Goal: Task Accomplishment & Management: Manage account settings

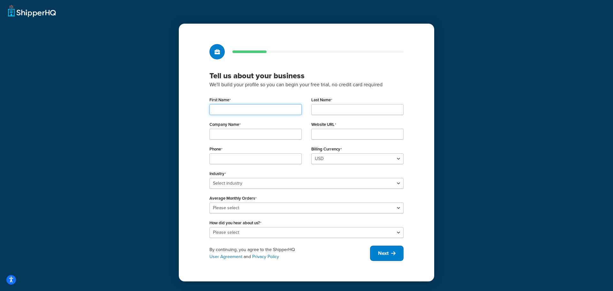
click at [244, 112] on input "First Name" at bounding box center [256, 109] width 92 height 11
type input "Thaddeus"
type input "Briggs"
type input "3033041192"
click at [233, 136] on input "Company Name" at bounding box center [256, 134] width 92 height 11
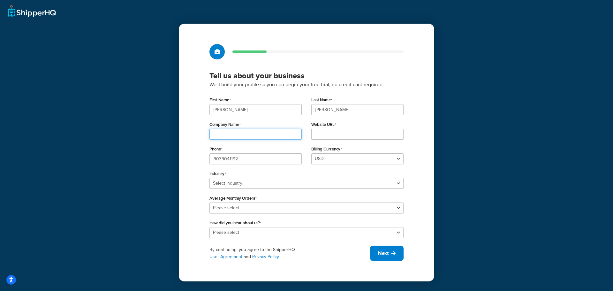
type input "Elanders Americas"
click at [331, 134] on input "Website URL" at bounding box center [357, 134] width 92 height 11
type input "e"
type input "w"
type input "elandersamericas.com"
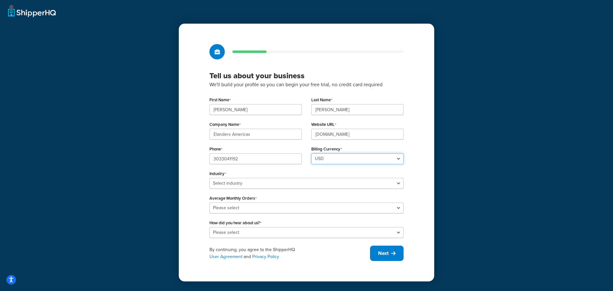
click at [356, 161] on select "USD GBP" at bounding box center [357, 158] width 92 height 11
click at [396, 145] on div "Billing Currency USD GBP" at bounding box center [357, 154] width 92 height 20
click at [248, 180] on select "Select industry Automotive Adult Agriculture Alcohol, Tobacco & CBD Arts & Craf…" at bounding box center [307, 183] width 194 height 11
select select "25"
click at [210, 178] on select "Select industry Automotive Adult Agriculture Alcohol, Tobacco & CBD Arts & Craf…" at bounding box center [307, 183] width 194 height 11
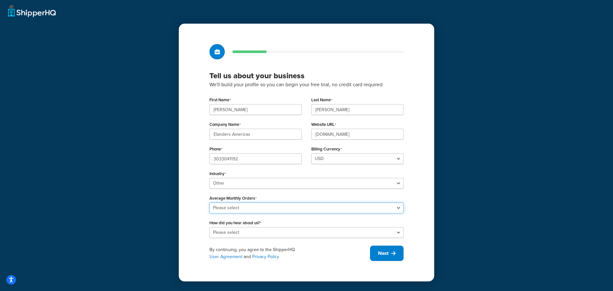
click at [227, 209] on select "Please select 0-500 501-1,000 1,001-10,000 10,001-20,000 Over 20,000" at bounding box center [307, 207] width 194 height 11
select select "3"
click at [210, 202] on select "Please select 0-500 501-1,000 1,001-10,000 10,001-20,000 Over 20,000" at bounding box center [307, 207] width 194 height 11
click at [271, 233] on select "Please select Online Search App Store or Marketplace Listing Referred by Agency…" at bounding box center [307, 232] width 194 height 11
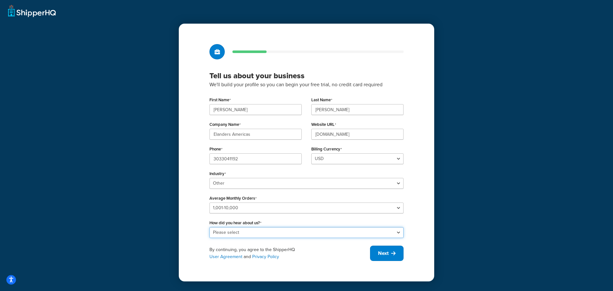
select select "1"
click at [210, 227] on select "Please select Online Search App Store or Marketplace Listing Referred by Agency…" at bounding box center [307, 232] width 194 height 11
click at [384, 256] on span "Next" at bounding box center [383, 253] width 11 height 7
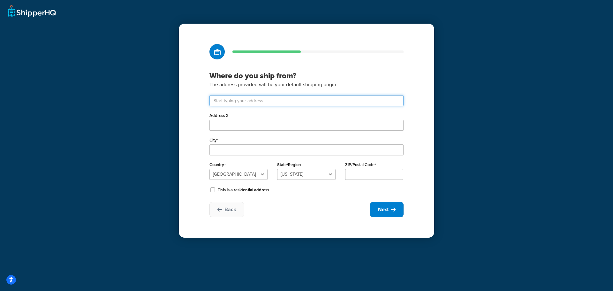
click at [259, 99] on input "text" at bounding box center [307, 100] width 194 height 11
type input "5440 Corporate Park Dr"
type input "Davenport"
select select "15"
type input "52807"
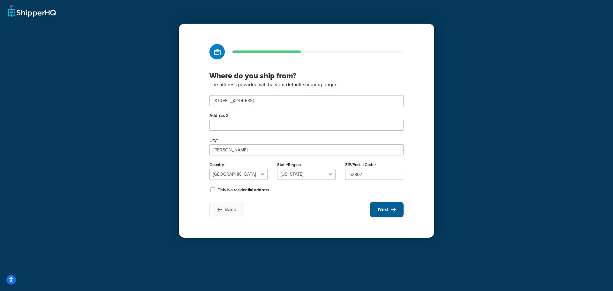
click at [376, 210] on button "Next" at bounding box center [387, 209] width 34 height 15
select select "1"
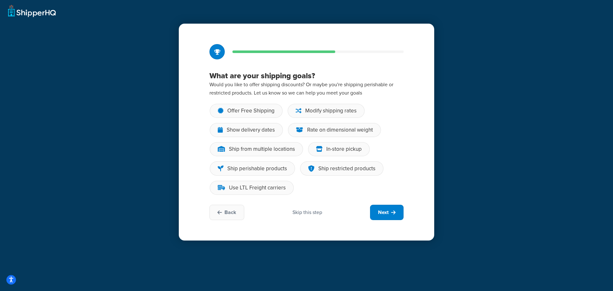
click at [250, 97] on p "Would you like to offer shipping discounts? Or maybe you're shipping perishable…" at bounding box center [307, 88] width 194 height 17
click at [331, 91] on p "Would you like to offer shipping discounts? Or maybe you're shipping perishable…" at bounding box center [307, 88] width 194 height 17
click at [316, 106] on div "Modify shipping rates" at bounding box center [326, 111] width 77 height 14
click at [0, 0] on input "Modify shipping rates" at bounding box center [0, 0] width 0 height 0
click at [391, 214] on button "Next" at bounding box center [387, 212] width 34 height 15
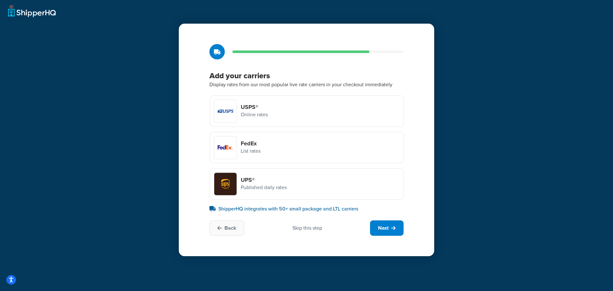
click at [225, 113] on div at bounding box center [225, 111] width 22 height 22
click at [0, 0] on input "USPS® Online rates" at bounding box center [0, 0] width 0 height 0
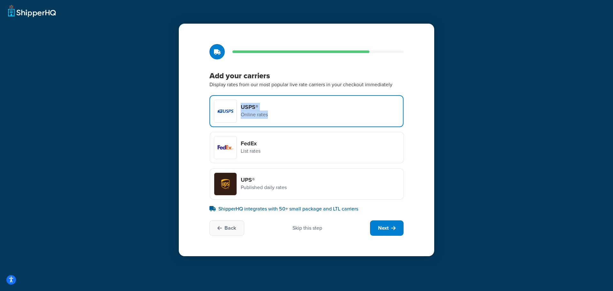
click at [229, 160] on div "FedEx List rates" at bounding box center [307, 147] width 194 height 31
click at [301, 151] on div "FedEx List rates" at bounding box center [307, 147] width 194 height 31
click at [0, 0] on input "FedEx List rates" at bounding box center [0, 0] width 0 height 0
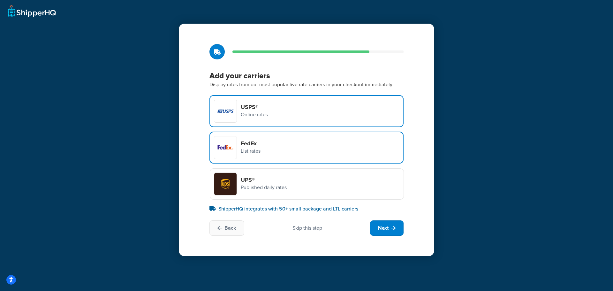
click at [290, 182] on div "UPS® Published daily rates" at bounding box center [307, 183] width 194 height 31
click at [0, 0] on input "UPS® Published daily rates" at bounding box center [0, 0] width 0 height 0
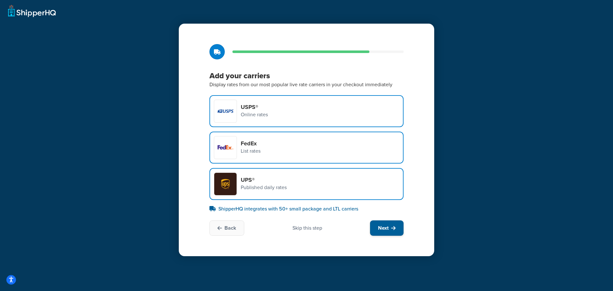
click at [386, 232] on button "Next" at bounding box center [387, 227] width 34 height 15
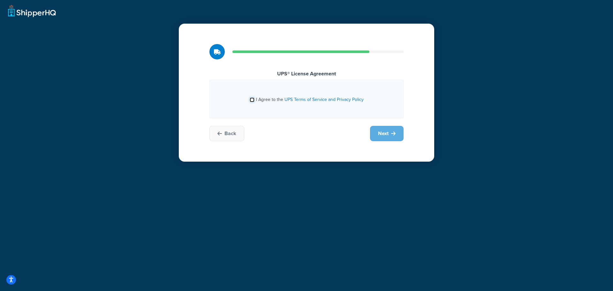
click at [254, 100] on input "I Agree to the UPS Terms of Service and Privacy Policy" at bounding box center [252, 99] width 5 height 5
checkbox input "true"
click at [381, 140] on button "Next" at bounding box center [387, 133] width 34 height 15
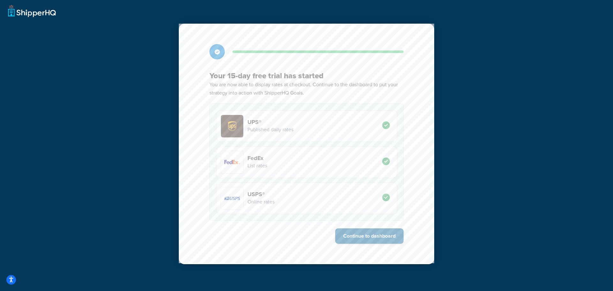
click at [364, 234] on button "Continue to dashboard" at bounding box center [369, 235] width 68 height 15
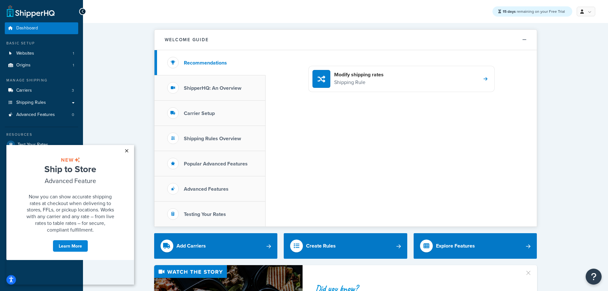
click at [128, 148] on link "×" at bounding box center [126, 150] width 11 height 11
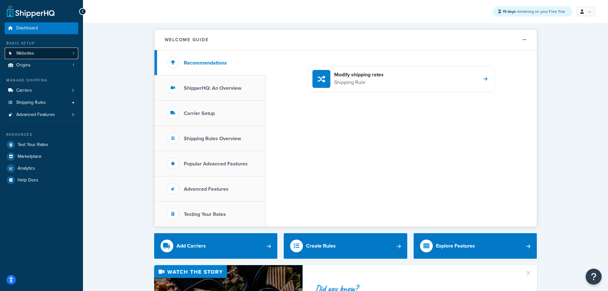
click at [48, 55] on link "Websites 1" at bounding box center [41, 54] width 73 height 12
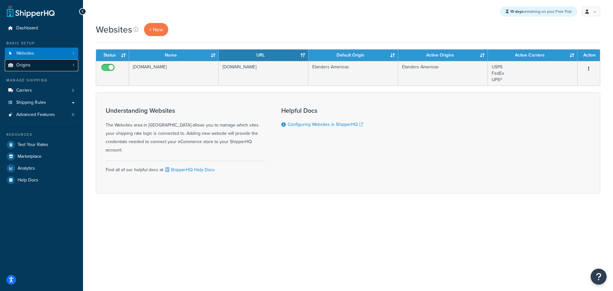
click at [29, 66] on span "Origins" at bounding box center [23, 65] width 14 height 5
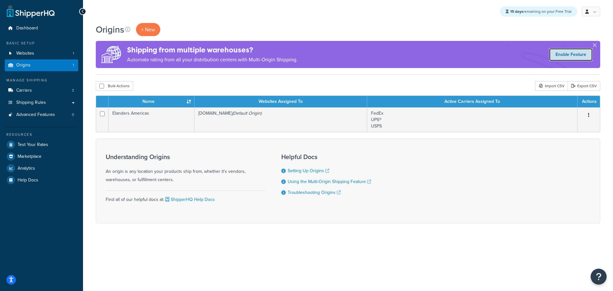
click at [570, 54] on link "Enable Feature" at bounding box center [570, 54] width 43 height 13
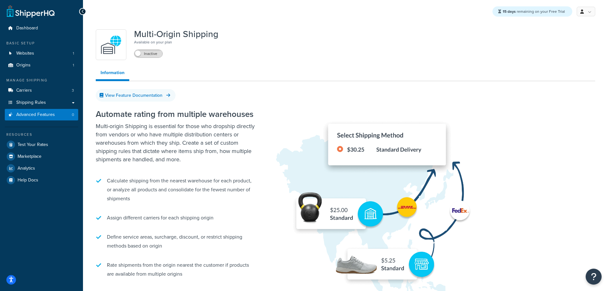
click at [137, 52] on span at bounding box center [138, 53] width 6 height 6
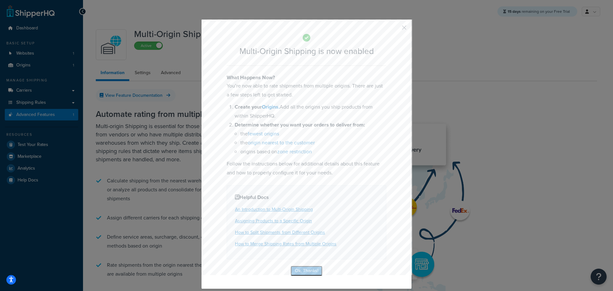
click at [308, 270] on button "Ok, Thanks!" at bounding box center [307, 271] width 32 height 10
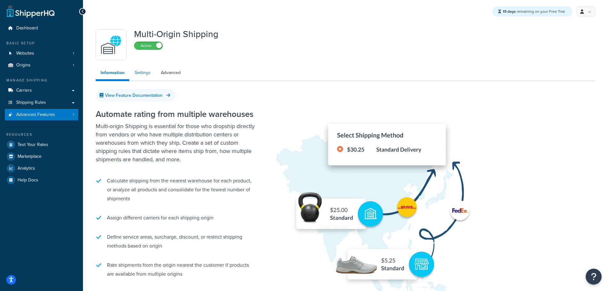
click at [135, 71] on link "Settings" at bounding box center [143, 72] width 26 height 13
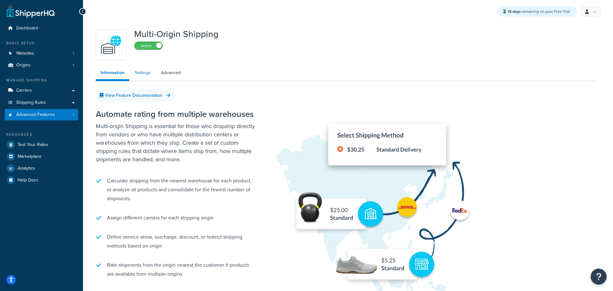
select select "false"
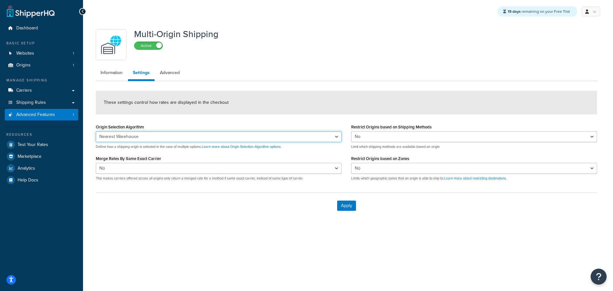
click at [132, 138] on select "Nearest Warehouse Fewest Warehouses" at bounding box center [219, 136] width 246 height 11
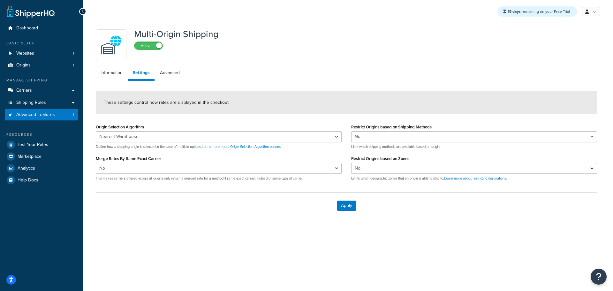
click at [188, 116] on form "These settings control how rates are displayed in the checkout Origin Selection…" at bounding box center [346, 155] width 501 height 128
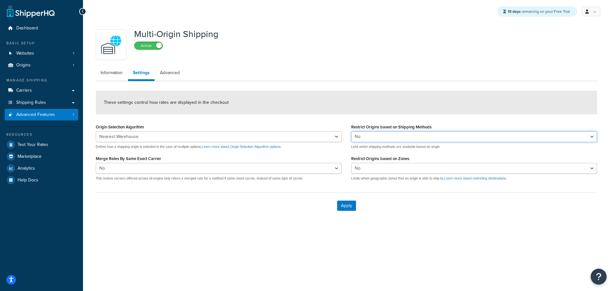
click at [404, 140] on select "Yes No" at bounding box center [474, 136] width 246 height 11
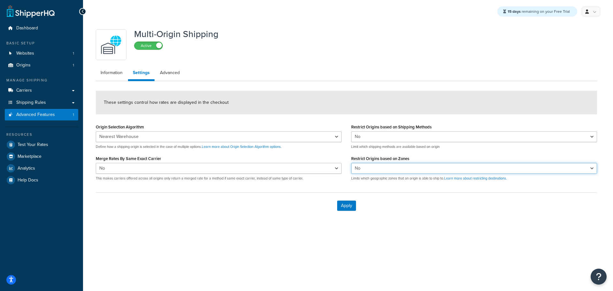
click at [382, 171] on select "Yes No" at bounding box center [474, 168] width 246 height 11
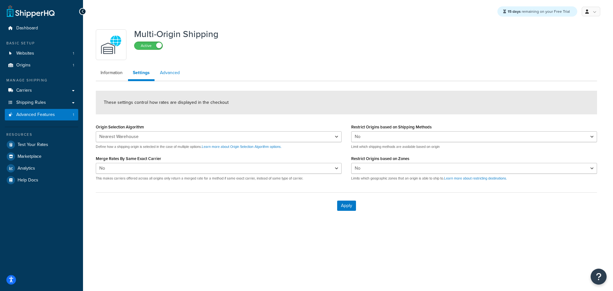
click at [171, 74] on link "Advanced" at bounding box center [169, 72] width 29 height 13
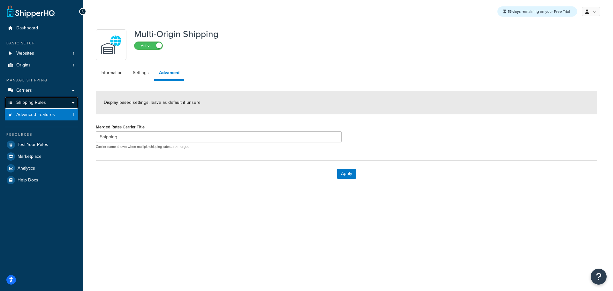
click at [47, 104] on link "Shipping Rules" at bounding box center [41, 103] width 73 height 12
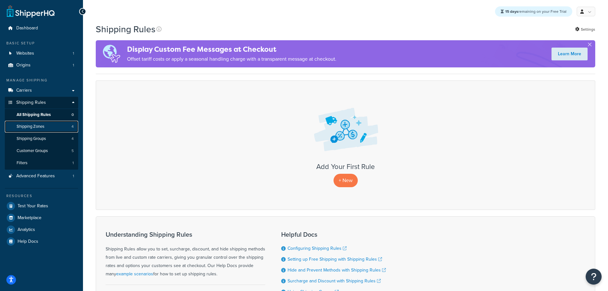
click at [34, 124] on span "Shipping Zones" at bounding box center [31, 126] width 28 height 5
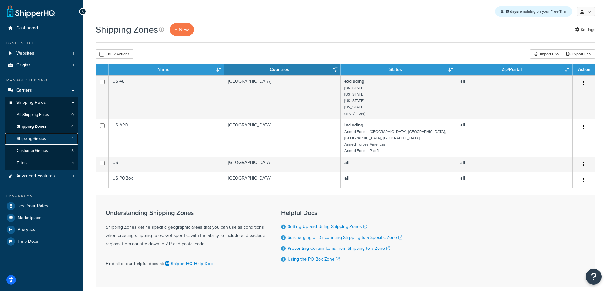
click at [36, 138] on span "Shipping Groups" at bounding box center [31, 138] width 29 height 5
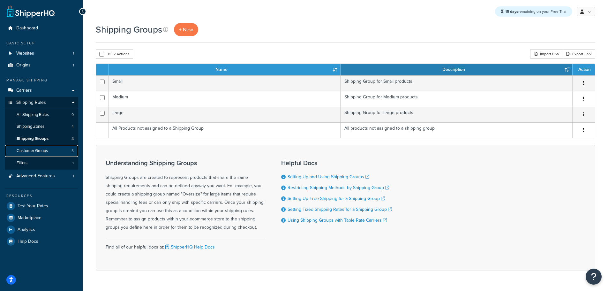
click at [29, 151] on span "Customer Groups" at bounding box center [32, 150] width 31 height 5
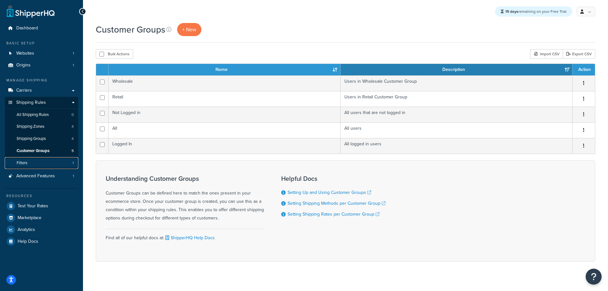
click at [25, 162] on span "Filters" at bounding box center [22, 162] width 11 height 5
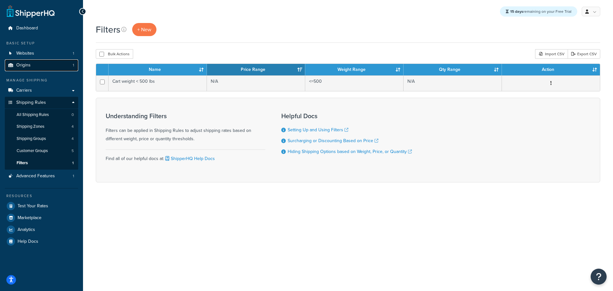
click at [30, 66] on link "Origins 1" at bounding box center [41, 65] width 73 height 12
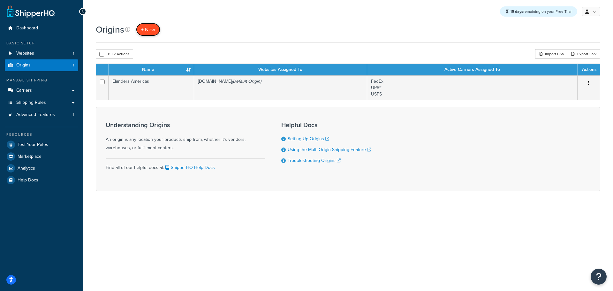
click at [144, 31] on span "+ New" at bounding box center [148, 29] width 14 height 7
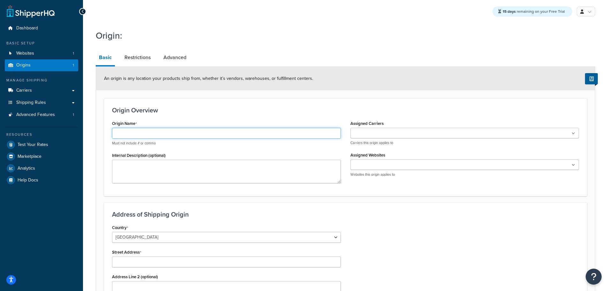
click at [127, 135] on input "Origin Name" at bounding box center [226, 133] width 229 height 11
type input "Elanders [GEOGRAPHIC_DATA]"
click at [393, 134] on input "Assigned Carriers" at bounding box center [381, 133] width 57 height 7
click at [138, 172] on textarea "Internal Description (optional)" at bounding box center [226, 172] width 229 height 24
click at [130, 166] on textarea "Internal Description (optional)" at bounding box center [226, 172] width 229 height 24
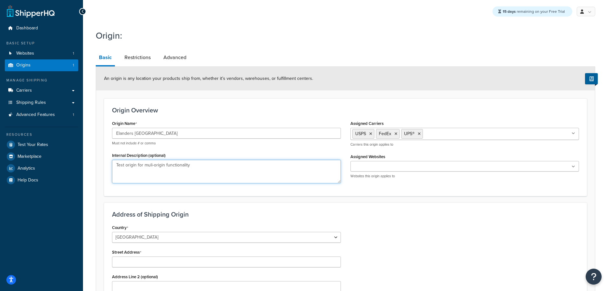
click at [151, 164] on textarea "Test origin for muli-origin functionality" at bounding box center [226, 172] width 229 height 24
click at [233, 178] on textarea "Test origin for multi-origin functionality" at bounding box center [226, 172] width 229 height 24
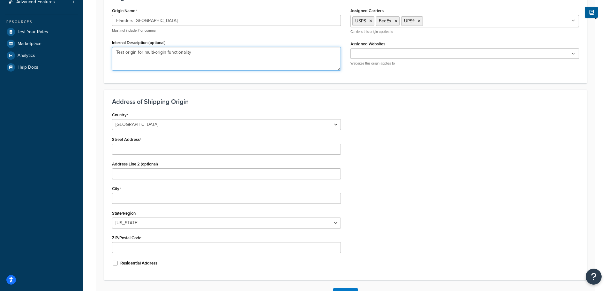
scroll to position [128, 0]
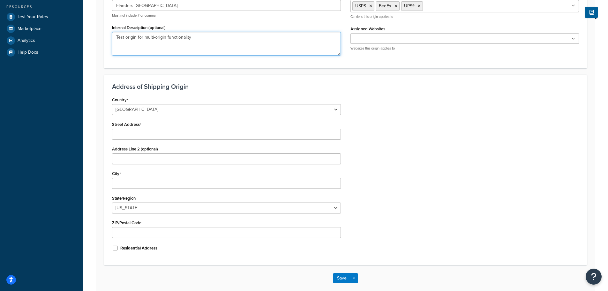
type textarea "Test origin for multi-origin functionality"
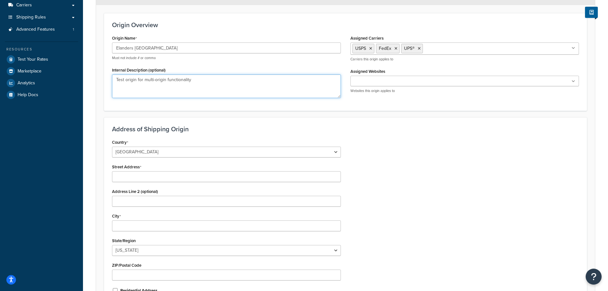
scroll to position [0, 0]
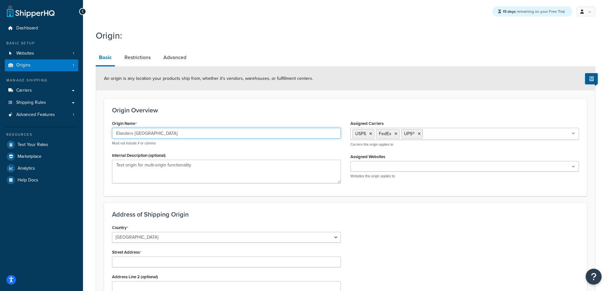
click at [147, 132] on input "Elanders Germany" at bounding box center [226, 133] width 229 height 11
type input "Elanders Sweden"
click at [263, 213] on h3 "Address of Shipping Origin" at bounding box center [345, 214] width 467 height 7
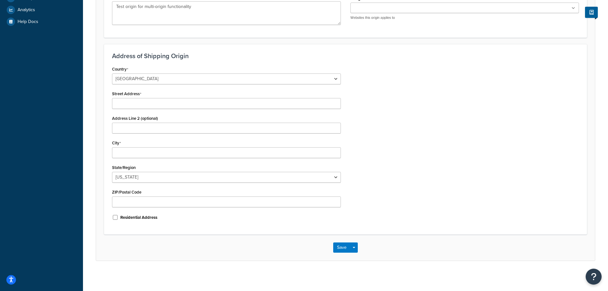
scroll to position [161, 0]
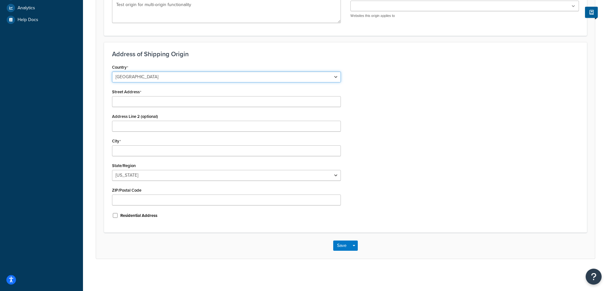
click at [174, 78] on select "United States United Kingdom Afghanistan Åland Islands Albania Algeria American…" at bounding box center [226, 77] width 229 height 11
select select "1204"
click at [112, 72] on select "United States United Kingdom Afghanistan Åland Islands Albania Algeria American…" at bounding box center [226, 77] width 229 height 11
click at [127, 100] on input "Street Address" at bounding box center [226, 101] width 229 height 11
paste input "Flöjelbergsgatan 1 C"
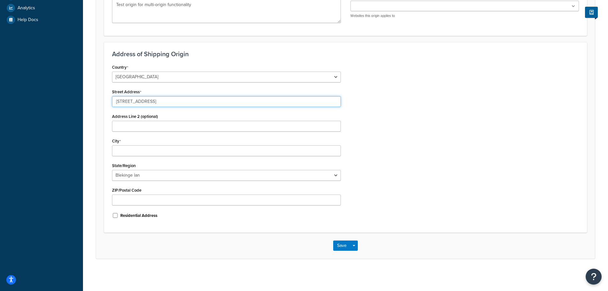
type input "Flöjelbergsgatan 1 C"
click at [129, 149] on input "City" at bounding box center [226, 150] width 229 height 11
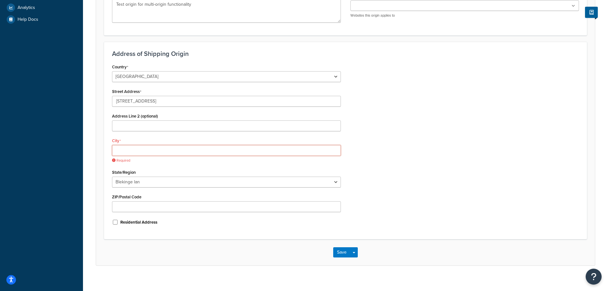
click at [120, 150] on input "City" at bounding box center [226, 150] width 229 height 11
paste input "Mölndal"
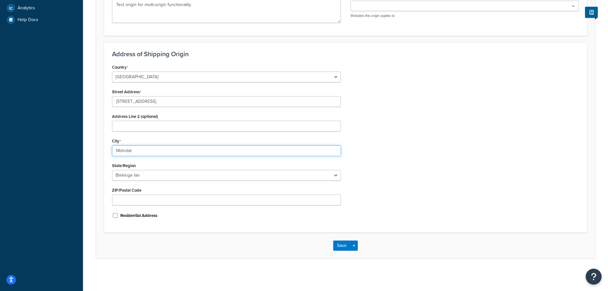
type input "Mölndal"
click at [411, 153] on div "Country United States United Kingdom Afghanistan Åland Islands Albania Algeria …" at bounding box center [345, 144] width 477 height 162
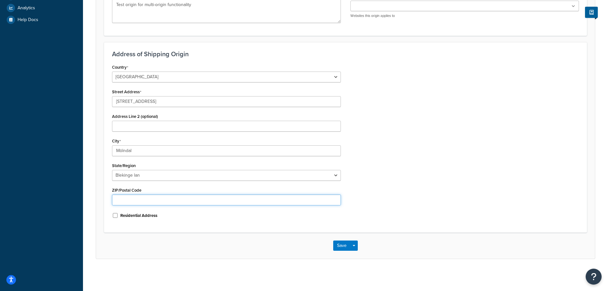
click at [122, 200] on input "ZIP/Postal Code" at bounding box center [226, 200] width 229 height 11
paste input "SE-431 37"
type input "SE-431 37"
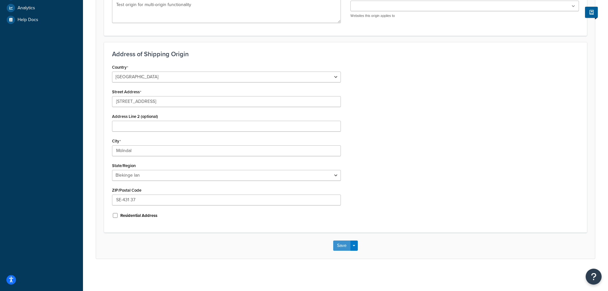
click at [347, 247] on button "Save" at bounding box center [341, 245] width 17 height 10
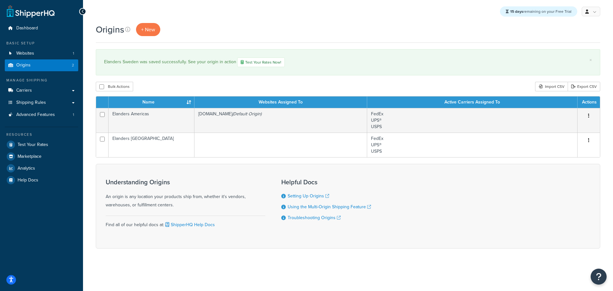
click at [300, 23] on div "Origins + New" at bounding box center [348, 29] width 505 height 13
click at [23, 100] on span "Shipping Rules" at bounding box center [31, 102] width 30 height 5
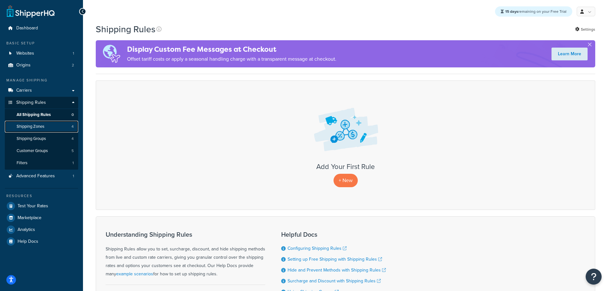
click at [27, 124] on span "Shipping Zones" at bounding box center [31, 126] width 28 height 5
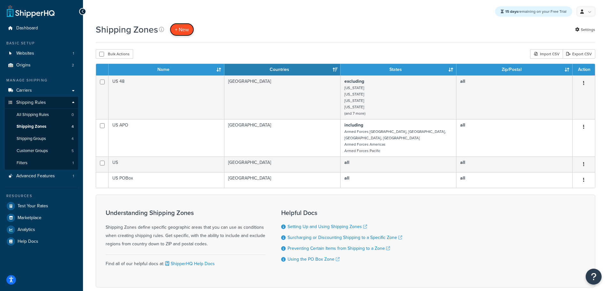
click at [177, 30] on span "+ New" at bounding box center [182, 29] width 14 height 7
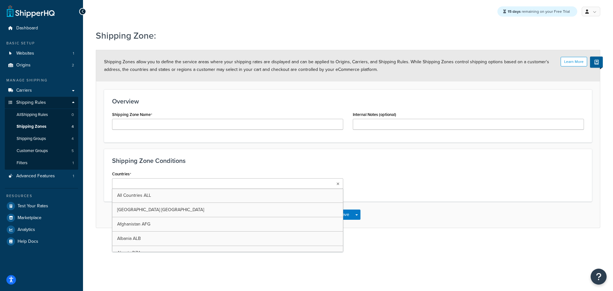
click at [249, 187] on ul at bounding box center [227, 183] width 231 height 11
click at [413, 170] on div "Countries All Countries ALL United States USA Afghanistan AFG Albania ALB Alger…" at bounding box center [348, 181] width 482 height 24
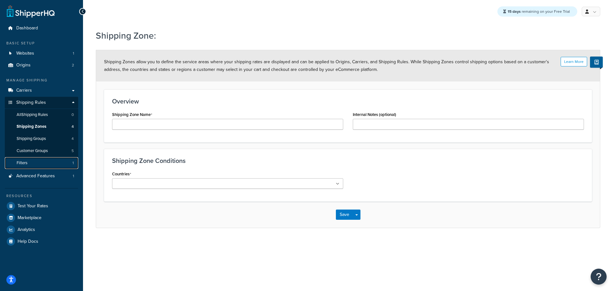
click at [29, 159] on link "Filters 1" at bounding box center [41, 163] width 73 height 12
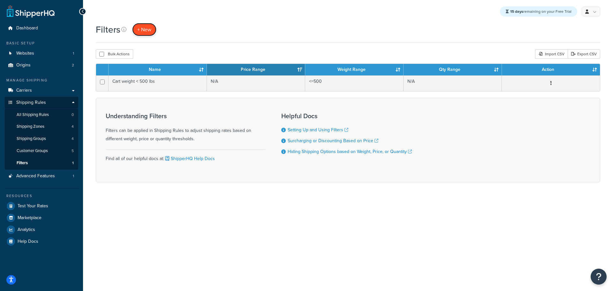
click at [147, 29] on span "+ New" at bounding box center [144, 29] width 14 height 7
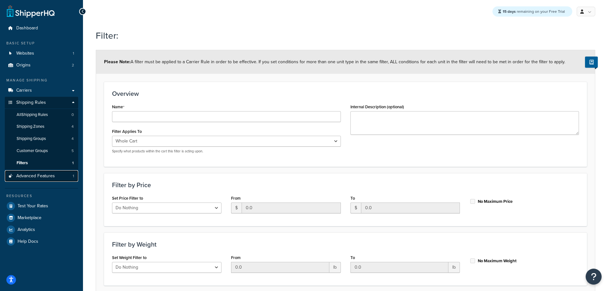
click at [24, 173] on span "Advanced Features" at bounding box center [35, 175] width 39 height 5
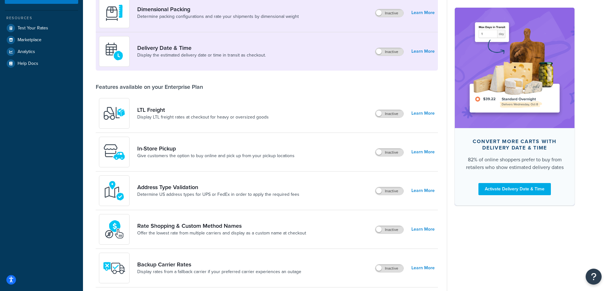
scroll to position [128, 0]
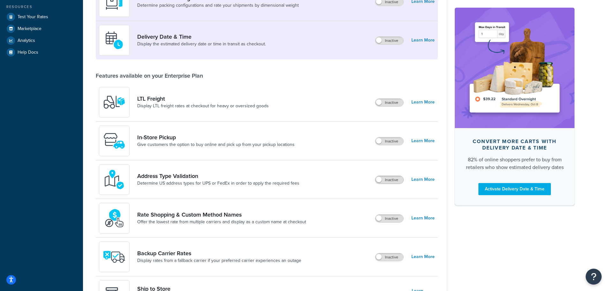
click at [379, 182] on span at bounding box center [379, 180] width 6 height 6
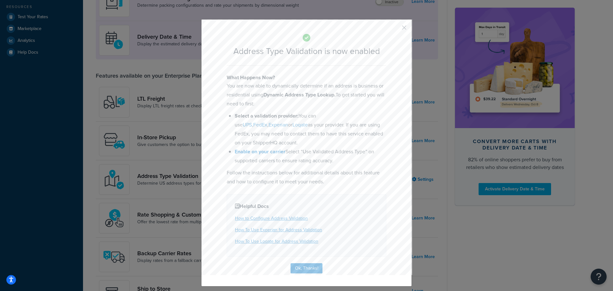
click at [396, 29] on button "button" at bounding box center [395, 30] width 2 height 2
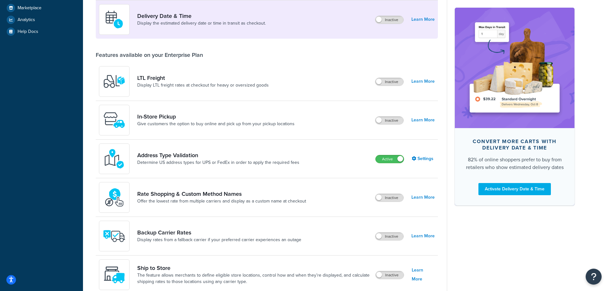
scroll to position [160, 0]
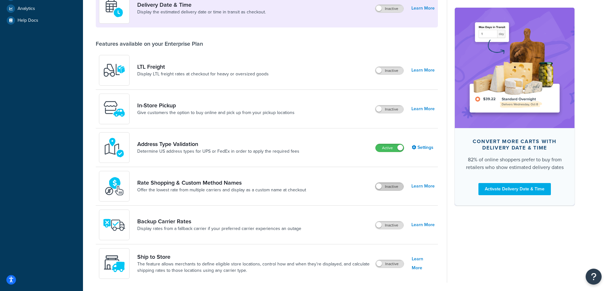
click at [384, 185] on label "Inactive" at bounding box center [390, 187] width 28 height 8
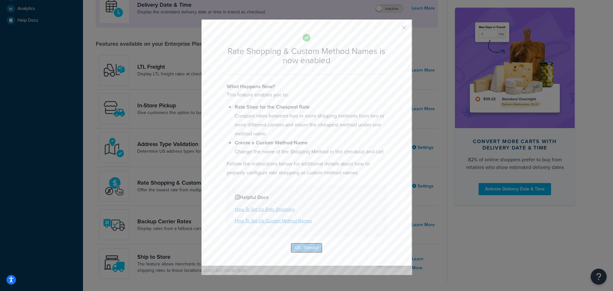
click at [297, 245] on button "Ok, Thanks!" at bounding box center [307, 248] width 32 height 10
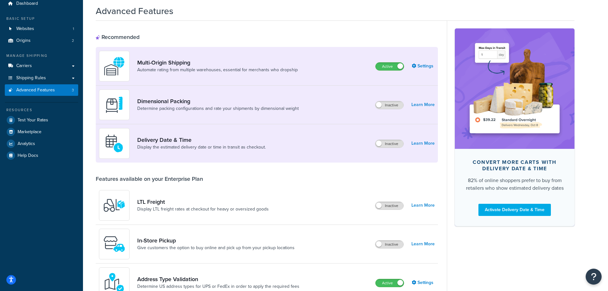
scroll to position [24, 0]
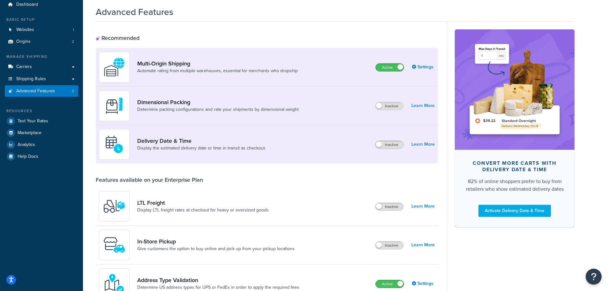
click at [380, 144] on span at bounding box center [379, 144] width 6 height 6
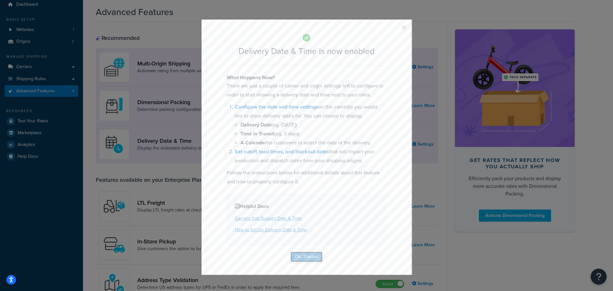
click at [301, 258] on button "Ok, Thanks!" at bounding box center [307, 257] width 32 height 10
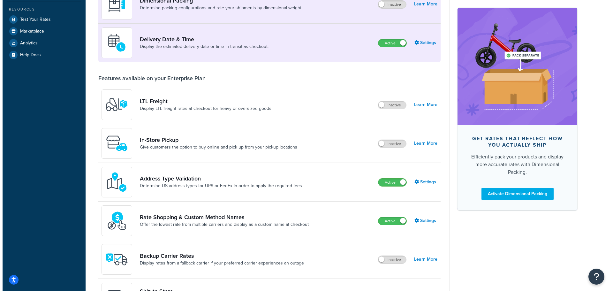
scroll to position [0, 0]
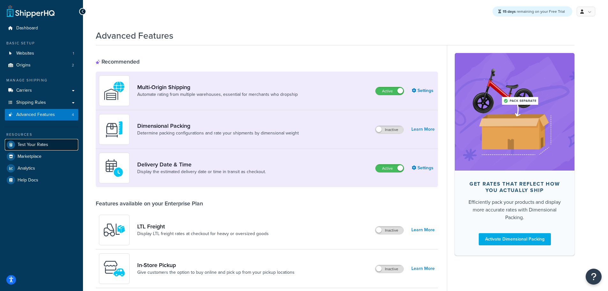
click at [27, 144] on span "Test Your Rates" at bounding box center [33, 144] width 31 height 5
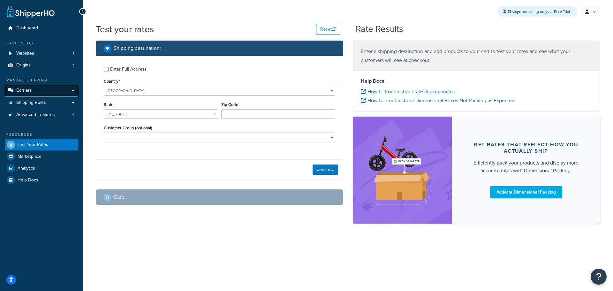
click at [24, 90] on span "Carriers" at bounding box center [24, 90] width 16 height 5
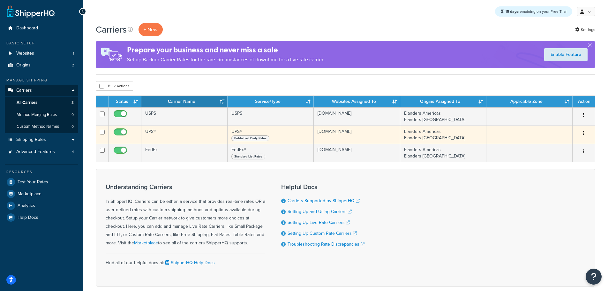
click at [584, 134] on icon "button" at bounding box center [584, 133] width 1 height 4
click at [562, 144] on link "Edit" at bounding box center [558, 146] width 50 height 13
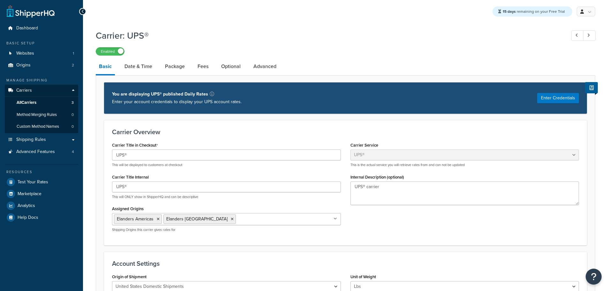
select select "ups"
click at [561, 100] on button "Enter Credentials" at bounding box center [559, 98] width 42 height 10
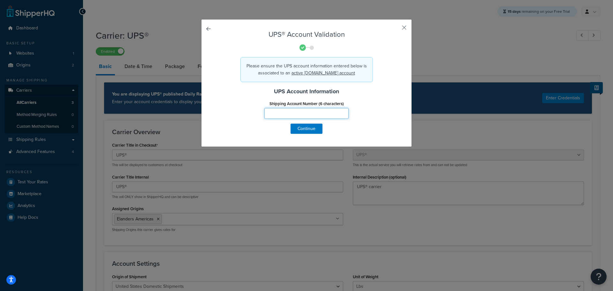
click at [293, 111] on input "Shipping Account Number (6 characters)" at bounding box center [306, 113] width 84 height 11
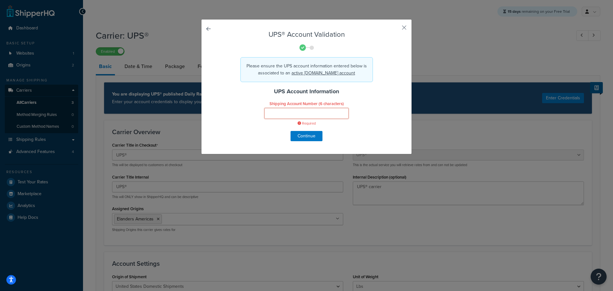
click at [276, 113] on input "Shipping Account Number (6 characters)" at bounding box center [306, 113] width 84 height 11
paste input "542354"
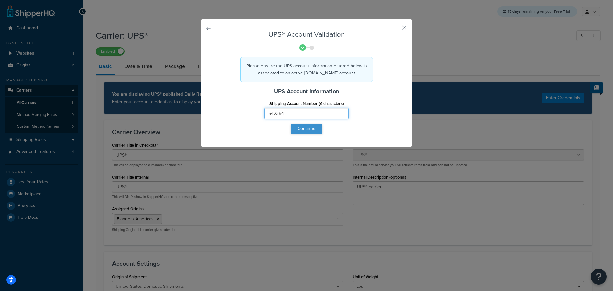
type input "542354"
click at [305, 129] on button "Continue" at bounding box center [307, 129] width 32 height 10
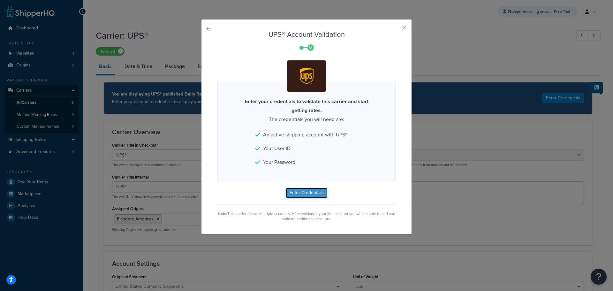
click at [299, 195] on button "Enter Credentials" at bounding box center [307, 193] width 42 height 10
click at [307, 195] on button "Enter Credentials" at bounding box center [307, 193] width 42 height 10
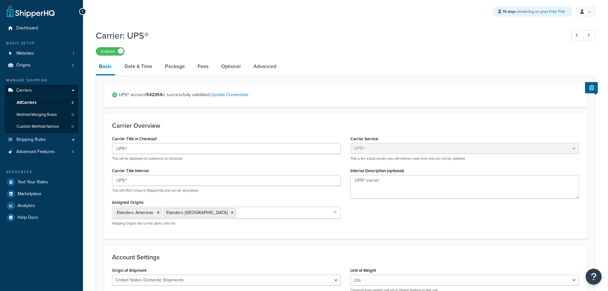
select select "ups"
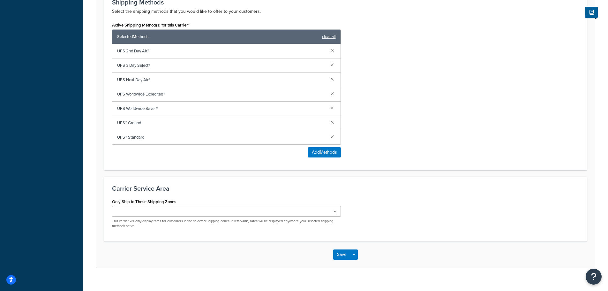
scroll to position [404, 0]
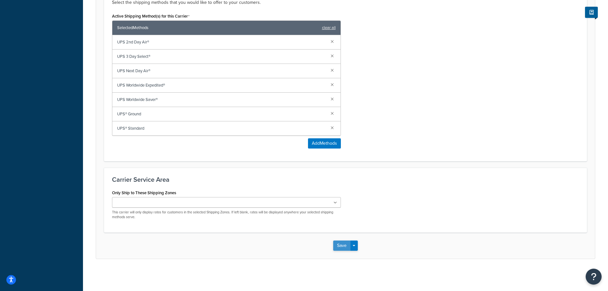
click at [341, 245] on button "Save" at bounding box center [341, 245] width 17 height 10
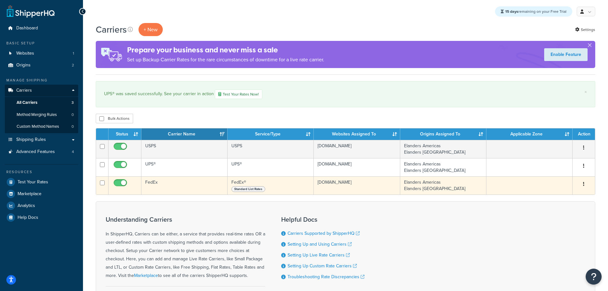
click at [584, 184] on icon "button" at bounding box center [584, 184] width 1 height 4
click at [562, 197] on link "Edit" at bounding box center [558, 196] width 50 height 13
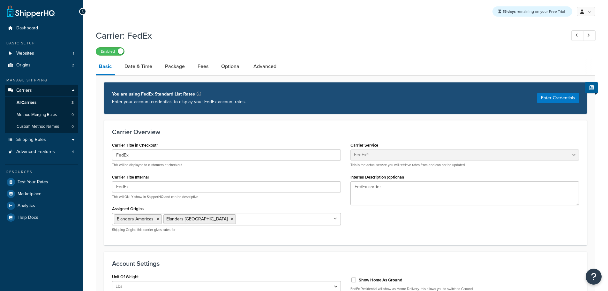
select select "fedEx"
select select "REGULAR_PICKUP"
select select "YOUR_PACKAGING"
click at [567, 97] on button "Enter Credentials" at bounding box center [559, 98] width 42 height 10
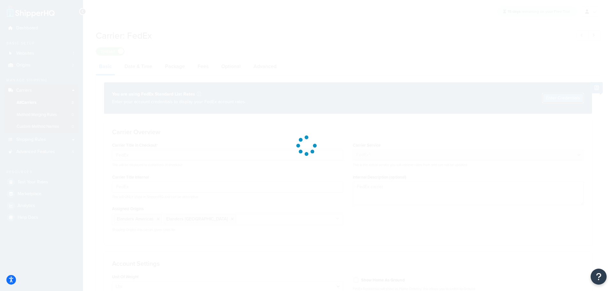
select select "US"
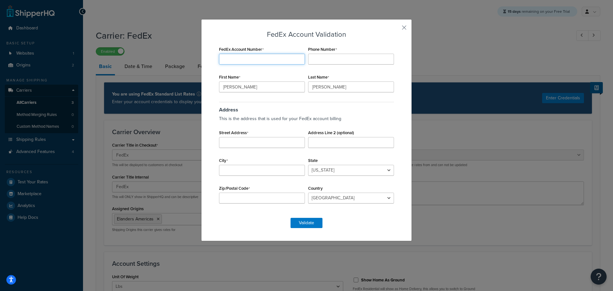
click at [234, 56] on input "FedEx Account Number" at bounding box center [262, 59] width 86 height 11
click at [232, 56] on input "FedEx Account Number" at bounding box center [262, 59] width 86 height 11
paste input "279313461"
type input "279313461"
click at [315, 60] on input "Phone Number" at bounding box center [351, 59] width 86 height 11
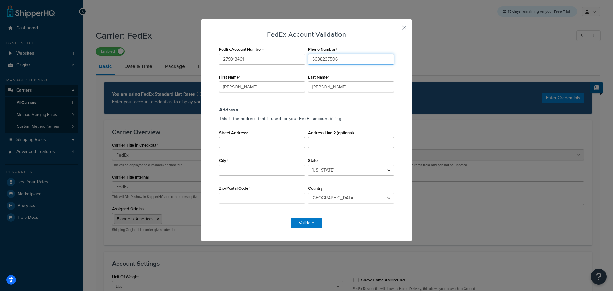
type input "5638237506"
click at [225, 143] on input "Street Address" at bounding box center [262, 142] width 86 height 11
type input "5"
click at [225, 143] on input "Street Address" at bounding box center [262, 142] width 86 height 11
click at [328, 170] on select "Alabama Alaska American Samoa Arizona Arkansas Armed Forces Americas Armed Forc…" at bounding box center [351, 170] width 86 height 11
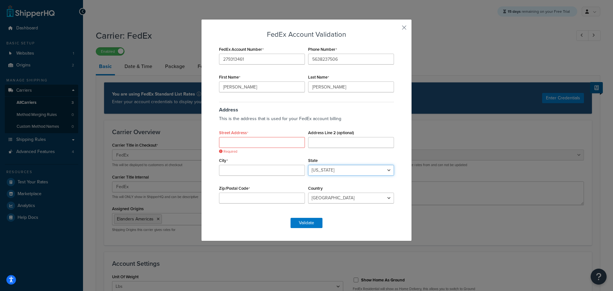
select select "IA"
click at [308, 165] on select "Alabama Alaska American Samoa Arizona Arkansas Armed Forces Americas Armed Forc…" at bounding box center [351, 170] width 86 height 11
click at [254, 195] on input "Zip/Postal Code" at bounding box center [262, 198] width 86 height 11
type input "52807"
click at [228, 143] on input "Street Address" at bounding box center [262, 142] width 86 height 11
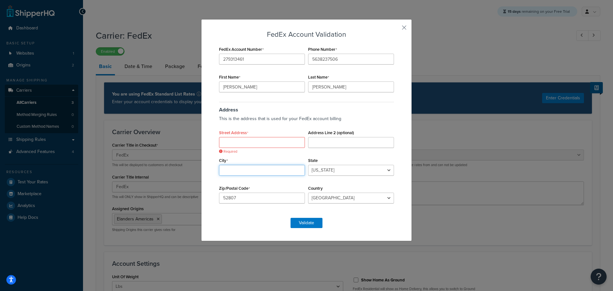
click at [256, 172] on input "City" at bounding box center [262, 170] width 86 height 11
type input "Davenport"
click at [245, 140] on input "Street Address" at bounding box center [262, 142] width 86 height 11
paste input "5440 Corporate Park Dr"
type input "5440 Corporate Park Dr"
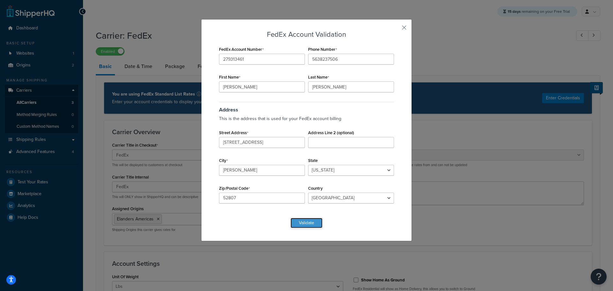
click at [309, 223] on button "Validate" at bounding box center [307, 223] width 32 height 10
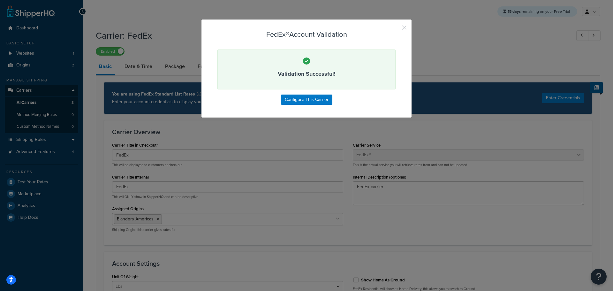
drag, startPoint x: 401, startPoint y: 26, endPoint x: 415, endPoint y: 25, distance: 13.7
click at [396, 29] on button "button" at bounding box center [395, 30] width 2 height 2
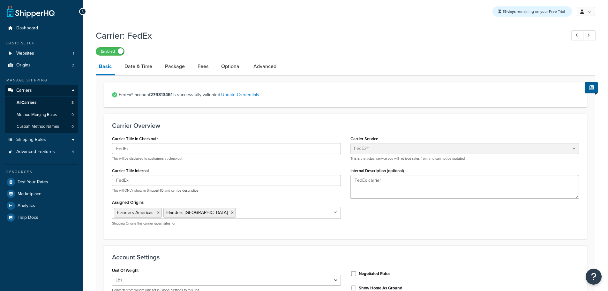
select select "fedEx"
select select "REGULAR_PICKUP"
select select "YOUR_PACKAGING"
click at [23, 182] on span "Test Your Rates" at bounding box center [33, 181] width 31 height 5
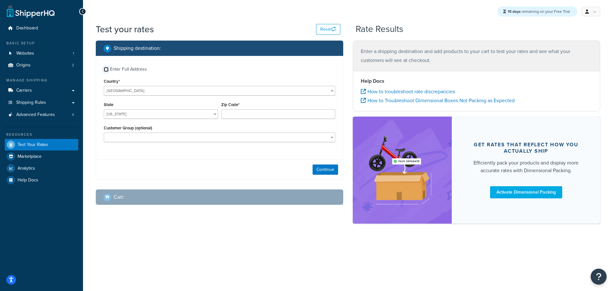
click at [106, 70] on input "Enter Full Address" at bounding box center [106, 69] width 5 height 5
checkbox input "true"
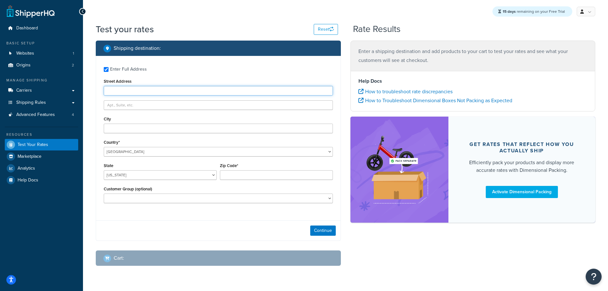
click at [124, 92] on input "Street Address" at bounding box center [218, 91] width 229 height 10
click at [128, 93] on input "Street Address" at bounding box center [218, 91] width 229 height 10
paste input "305 LOCKHART HILL DR."
type input "305 LOCKHART HILL DR."
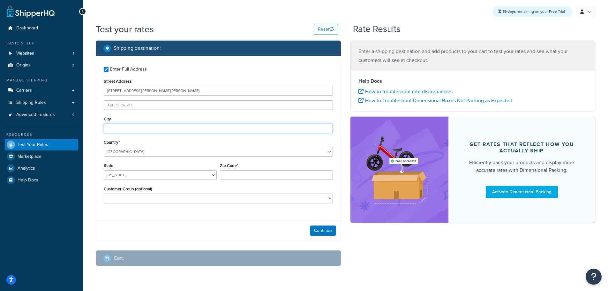
click at [120, 129] on input "City" at bounding box center [218, 129] width 229 height 10
paste input "JASONVILLE"
type input "JASONVILLE"
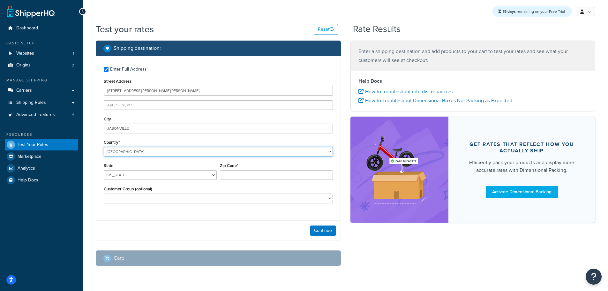
click at [111, 153] on select "United States United Kingdom Afghanistan Åland Islands Albania Algeria American…" at bounding box center [218, 152] width 229 height 10
select select "CA"
click at [104, 147] on select "United States United Kingdom Afghanistan Åland Islands Albania Algeria American…" at bounding box center [218, 152] width 229 height 10
click at [214, 174] on select "Alberta British Columbia Manitoba New Brunswick Newfoundland and Labrador North…" at bounding box center [160, 175] width 113 height 10
select select "NB"
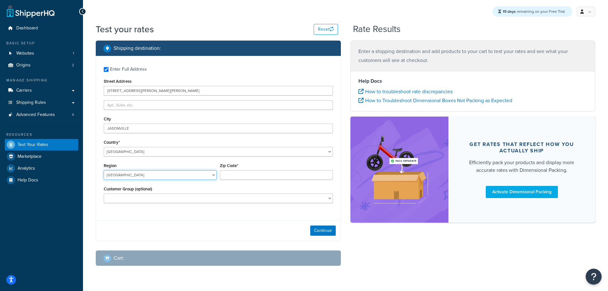
click at [104, 170] on select "Alberta British Columbia Manitoba New Brunswick Newfoundland and Labrador North…" at bounding box center [160, 175] width 113 height 10
click at [248, 173] on input "Zip Code*" at bounding box center [276, 175] width 113 height 10
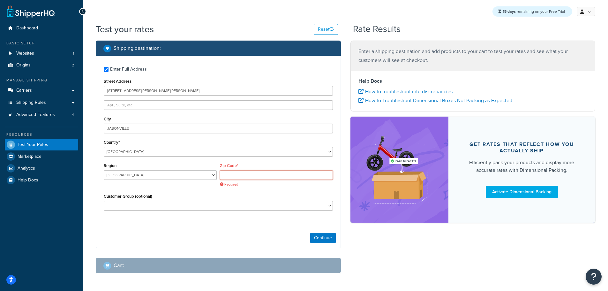
click at [241, 176] on input "Zip Code*" at bounding box center [276, 175] width 113 height 10
paste input "E7N 3S4"
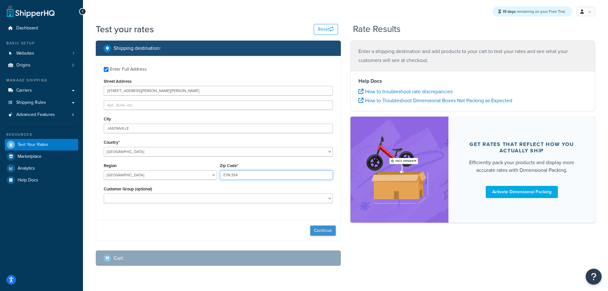
type input "E7N 3S4"
click at [323, 227] on button "Continue" at bounding box center [323, 230] width 26 height 10
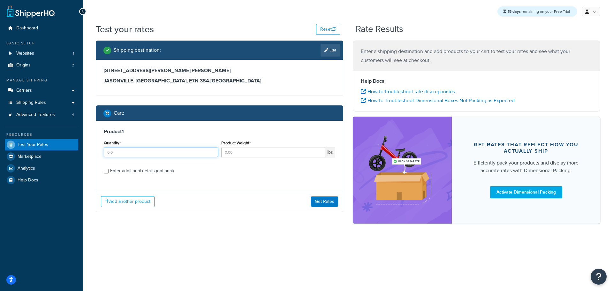
click at [128, 155] on input "Quantity*" at bounding box center [161, 153] width 114 height 10
type input "1"
click at [242, 155] on input "Product Weight*" at bounding box center [273, 153] width 104 height 10
type input "5"
click at [249, 179] on div "Product 1 Quantity* 1 Product Weight* 5 lbs Enter additional details (optional)" at bounding box center [219, 153] width 247 height 65
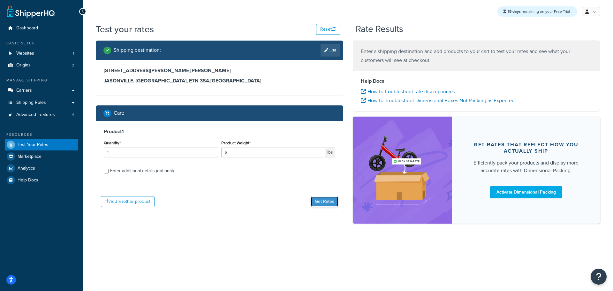
click at [320, 199] on button "Get Rates" at bounding box center [324, 201] width 27 height 10
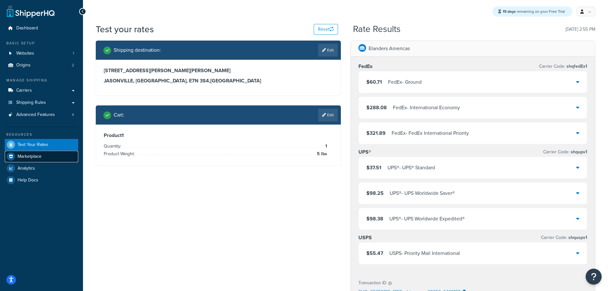
click at [25, 152] on link "Marketplace" at bounding box center [41, 156] width 73 height 11
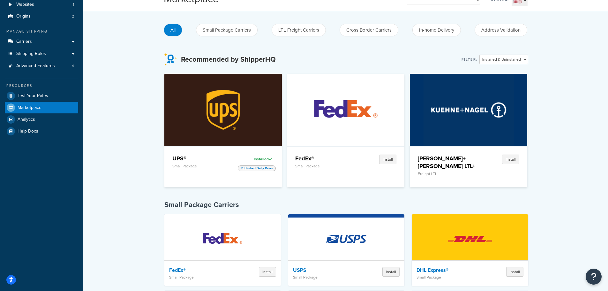
scroll to position [64, 0]
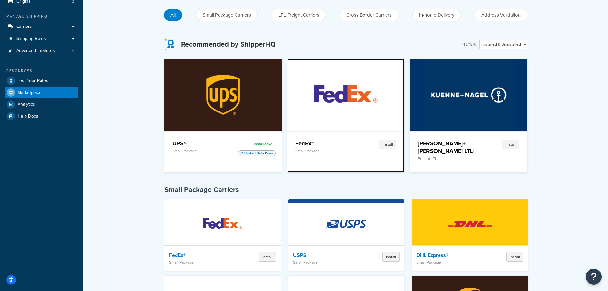
click at [354, 114] on img at bounding box center [346, 95] width 90 height 72
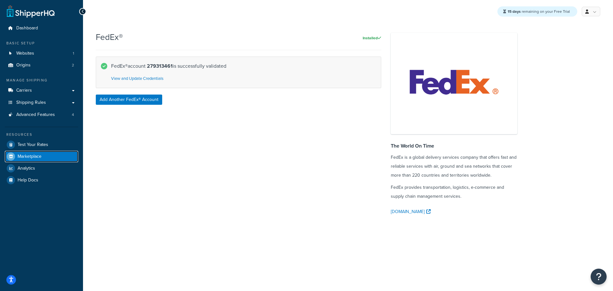
click at [30, 153] on link "Marketplace" at bounding box center [41, 156] width 73 height 11
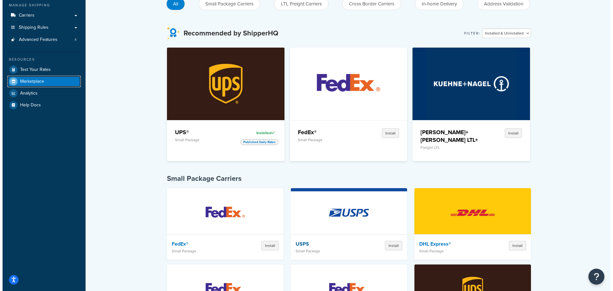
scroll to position [64, 0]
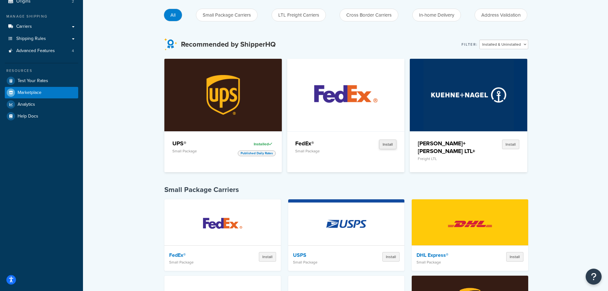
click at [386, 142] on button "Install" at bounding box center [387, 145] width 17 height 10
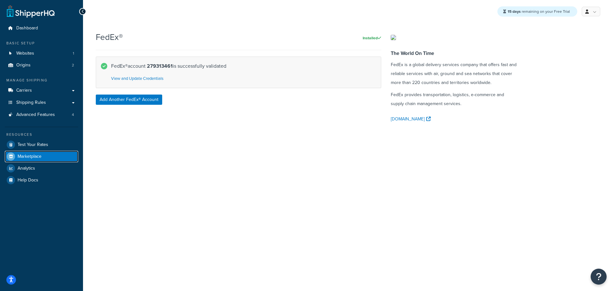
click at [22, 157] on span "Marketplace" at bounding box center [30, 156] width 24 height 5
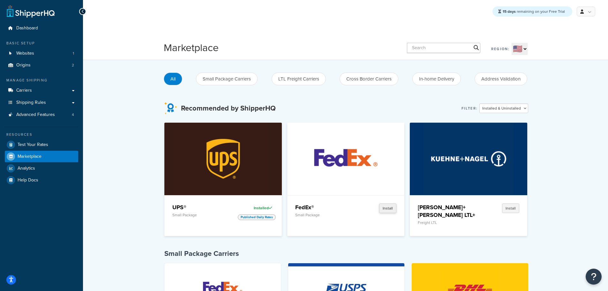
click at [387, 210] on button "Install" at bounding box center [387, 208] width 17 height 10
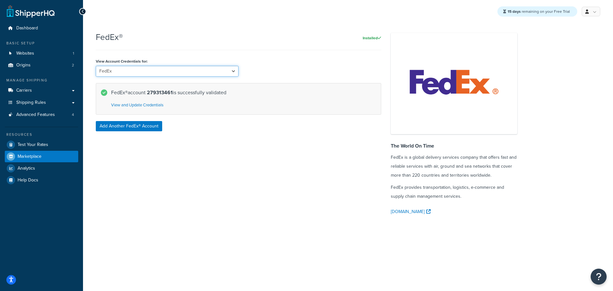
click at [133, 74] on select "FedEx FedEx®" at bounding box center [167, 71] width 143 height 11
click at [199, 41] on div "Installed" at bounding box center [255, 38] width 254 height 9
click at [122, 126] on button "Add Another FedEx® Account" at bounding box center [129, 126] width 66 height 10
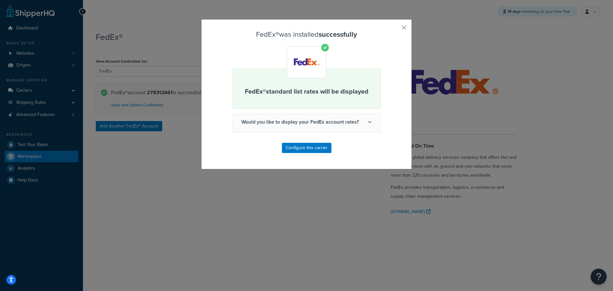
click at [368, 122] on icon at bounding box center [370, 122] width 4 height 4
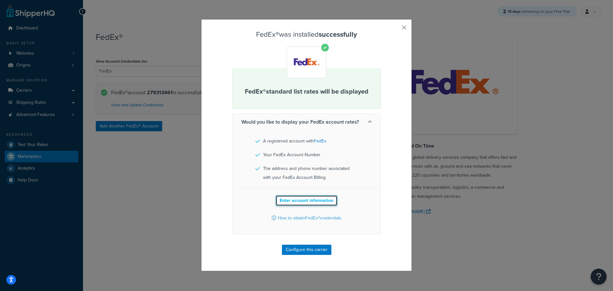
click at [286, 202] on button "Enter account information" at bounding box center [307, 200] width 62 height 11
select select "US"
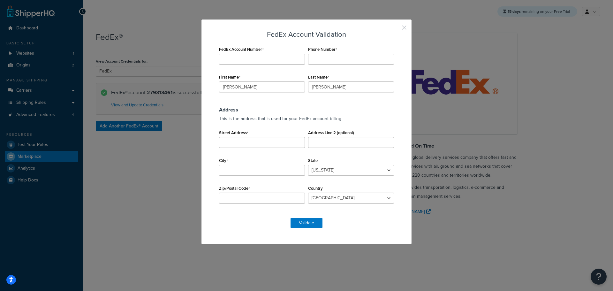
click at [405, 30] on div "FedEx Account Validation FedEx Account Number Phone Number First Name Thaddeus …" at bounding box center [306, 131] width 211 height 225
click at [396, 29] on button "button" at bounding box center [395, 30] width 2 height 2
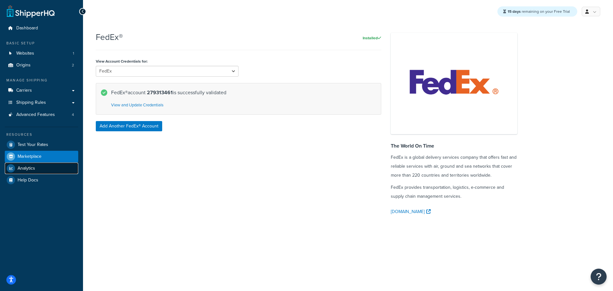
click at [28, 164] on link "Analytics" at bounding box center [41, 168] width 73 height 11
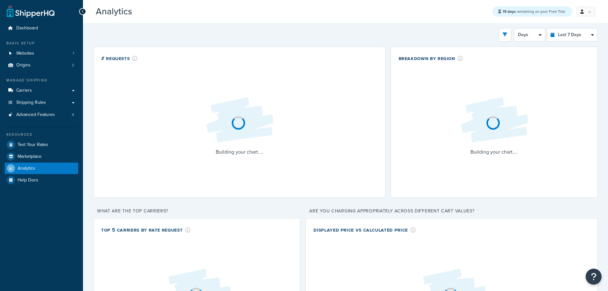
select select "last_7_days"
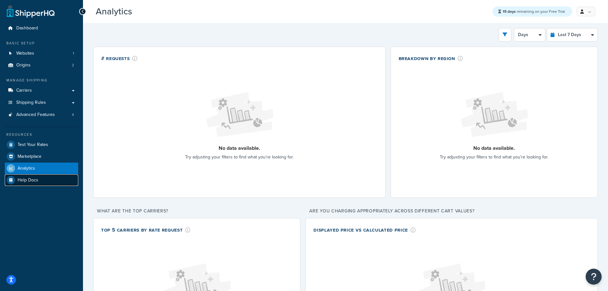
click at [21, 178] on span "Help Docs" at bounding box center [28, 180] width 21 height 5
click at [34, 117] on span "Advanced Features" at bounding box center [35, 114] width 39 height 5
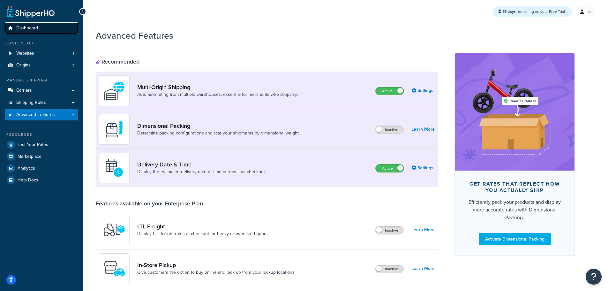
click at [19, 27] on span "Dashboard" at bounding box center [27, 28] width 22 height 5
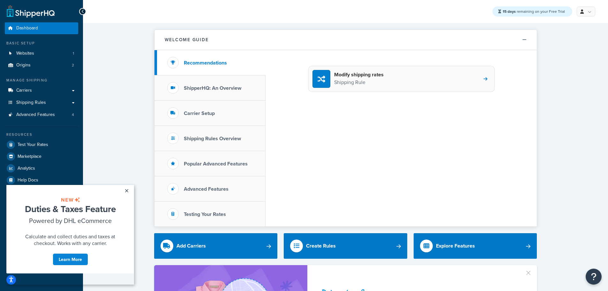
click at [376, 77] on h4 "Modify shipping rates" at bounding box center [359, 74] width 50 height 7
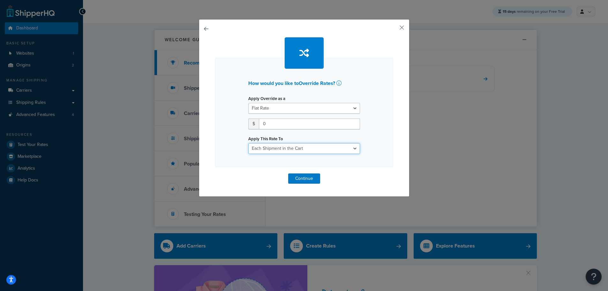
click at [342, 149] on select "Each Shipment in the Cart Each Origin in the Cart Each Shipping Group in the Ca…" at bounding box center [304, 148] width 112 height 11
click at [391, 124] on div "How would you like to Override Rates ? Apply Override as a Flat Rate Percentage…" at bounding box center [304, 112] width 178 height 109
click at [393, 29] on button "button" at bounding box center [393, 30] width 2 height 2
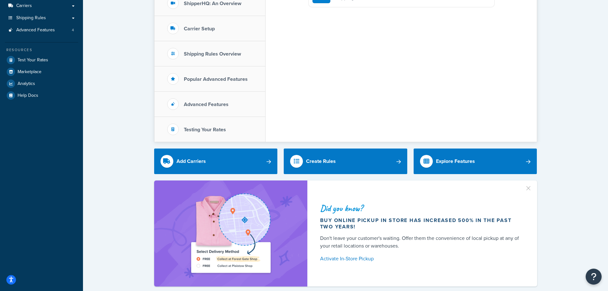
scroll to position [96, 0]
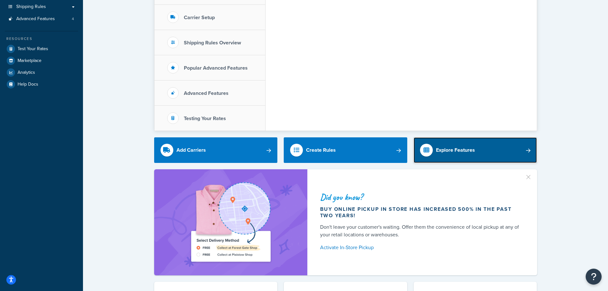
click at [434, 147] on link "Explore Features" at bounding box center [476, 150] width 124 height 26
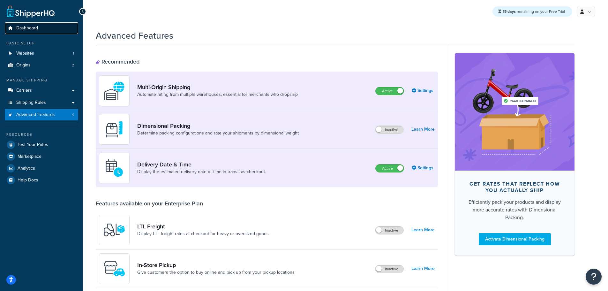
click at [27, 26] on span "Dashboard" at bounding box center [27, 28] width 22 height 5
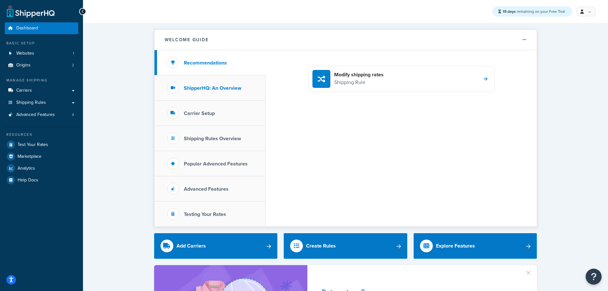
click at [215, 93] on li "ShipperHQ: An Overview" at bounding box center [210, 87] width 111 height 25
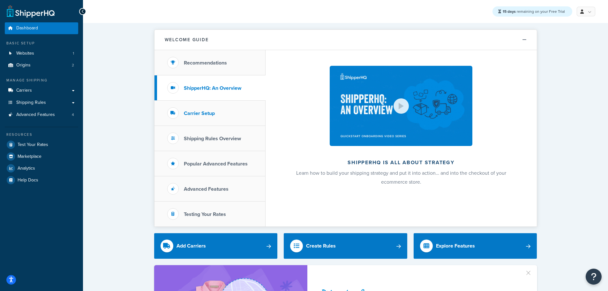
click at [206, 111] on h3 "Carrier Setup" at bounding box center [199, 114] width 31 height 6
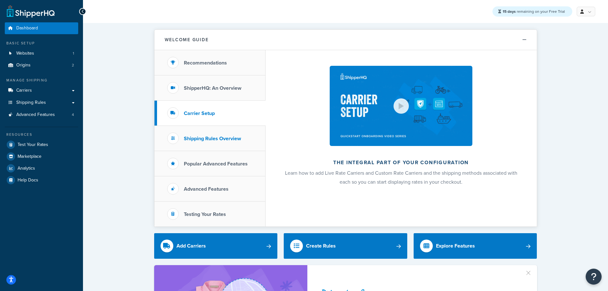
click at [204, 139] on h3 "Shipping Rules Overview" at bounding box center [212, 139] width 57 height 6
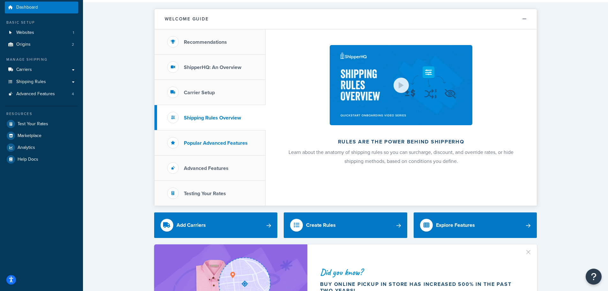
scroll to position [32, 0]
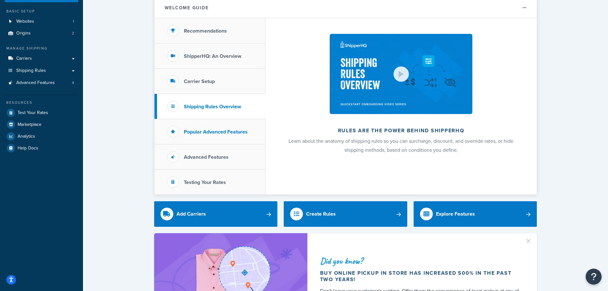
click at [203, 135] on li "Popular Advanced Features" at bounding box center [210, 131] width 111 height 25
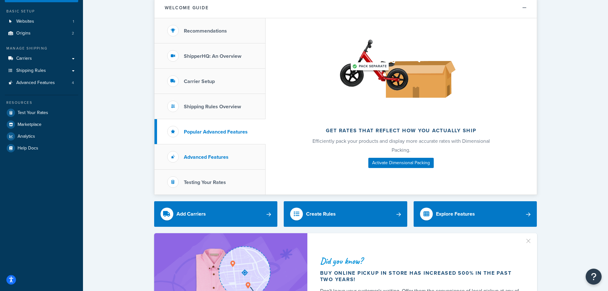
click at [193, 154] on h3 "Advanced Features" at bounding box center [206, 157] width 45 height 6
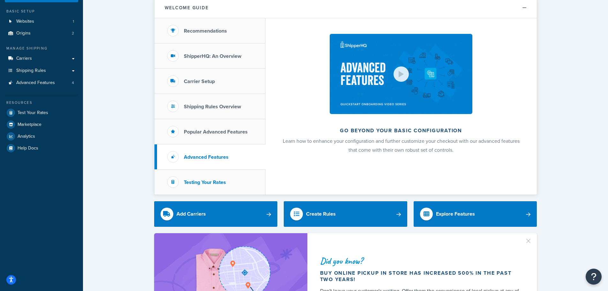
click at [196, 179] on h3 "Testing Your Rates" at bounding box center [205, 182] width 42 height 6
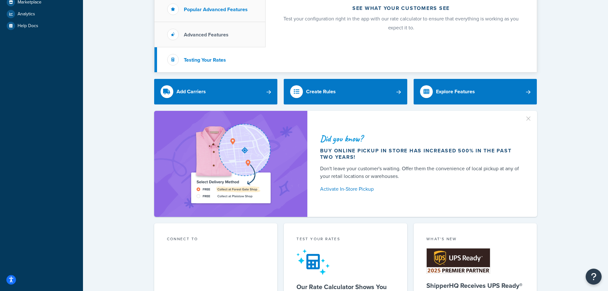
scroll to position [160, 0]
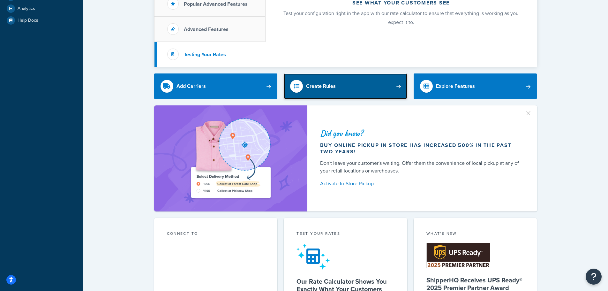
click at [356, 92] on link "Create Rules" at bounding box center [346, 86] width 124 height 26
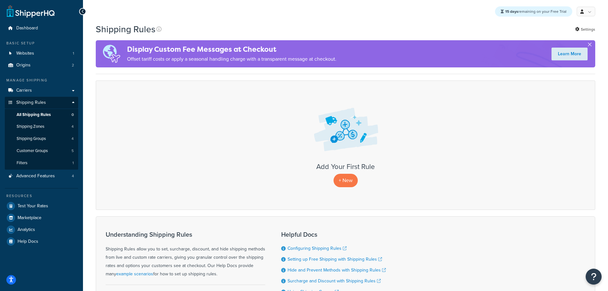
click at [590, 45] on button "button" at bounding box center [590, 46] width 2 height 2
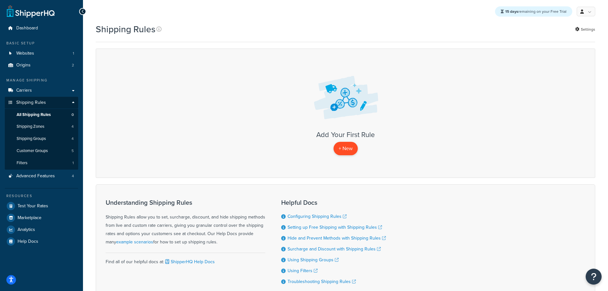
click at [344, 150] on p "+ New" at bounding box center [346, 148] width 24 height 13
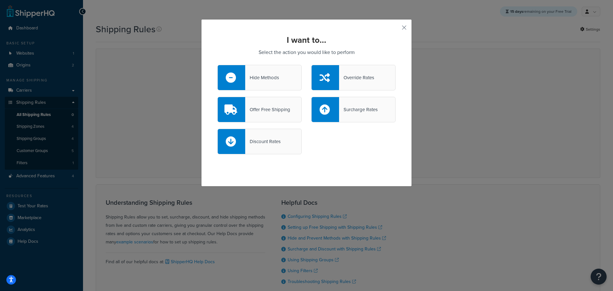
click at [261, 148] on div "Discount Rates" at bounding box center [259, 142] width 84 height 26
click at [0, 0] on input "Discount Rates" at bounding box center [0, 0] width 0 height 0
select select "CART"
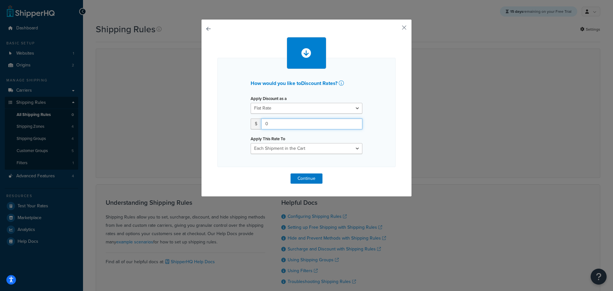
click at [321, 122] on input "0" at bounding box center [311, 123] width 101 height 11
click at [344, 149] on select "Entire Cart Each Shipment in the Cart Each Origin in the Cart Each Shipping Gro…" at bounding box center [307, 148] width 112 height 11
drag, startPoint x: 338, startPoint y: 147, endPoint x: 335, endPoint y: 147, distance: 3.5
click at [335, 146] on select "Entire Cart Each Shipment in the Cart Each Origin in the Cart Each Shipping Gro…" at bounding box center [307, 148] width 112 height 11
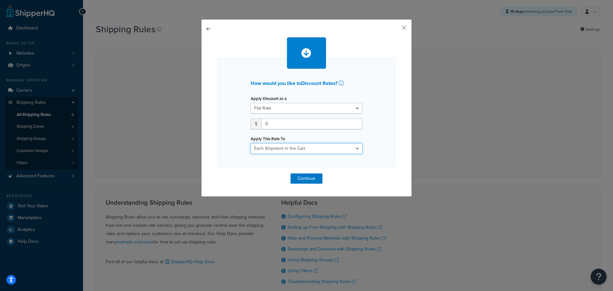
click at [335, 152] on select "Entire Cart Each Shipment in the Cart Each Origin in the Cart Each Shipping Gro…" at bounding box center [307, 148] width 112 height 11
click at [366, 143] on div "How would you like to Discount Rates ? Apply Discount as a Flat Rate Percentage…" at bounding box center [306, 112] width 178 height 109
click at [356, 147] on select "Entire Cart Each Shipment in the Cart Each Origin in the Cart Each Shipping Gro…" at bounding box center [307, 148] width 112 height 11
drag, startPoint x: 321, startPoint y: 145, endPoint x: 299, endPoint y: 144, distance: 22.0
click at [299, 144] on select "Entire Cart Each Shipment in the Cart Each Origin in the Cart Each Shipping Gro…" at bounding box center [307, 148] width 112 height 11
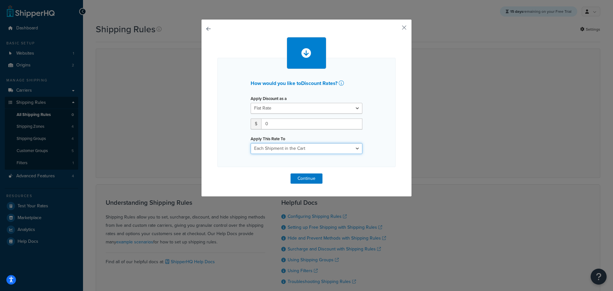
click at [299, 151] on select "Entire Cart Each Shipment in the Cart Each Origin in the Cart Each Shipping Gro…" at bounding box center [307, 148] width 112 height 11
click at [370, 78] on div "How would you like to Discount Rates ? Apply Discount as a Flat Rate Percentage…" at bounding box center [306, 112] width 178 height 109
click at [312, 178] on button "Continue" at bounding box center [307, 178] width 32 height 10
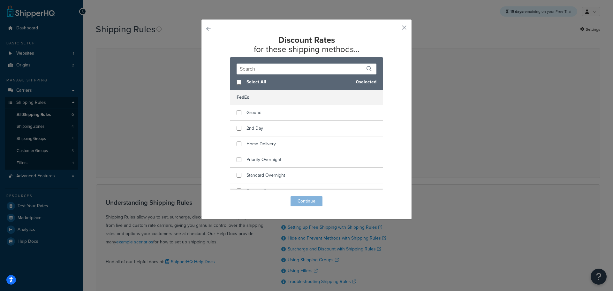
click at [217, 196] on button "button" at bounding box center [217, 196] width 0 height 0
select select "CART"
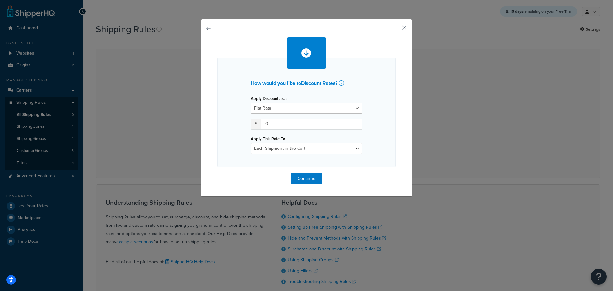
click at [396, 29] on button "button" at bounding box center [395, 30] width 2 height 2
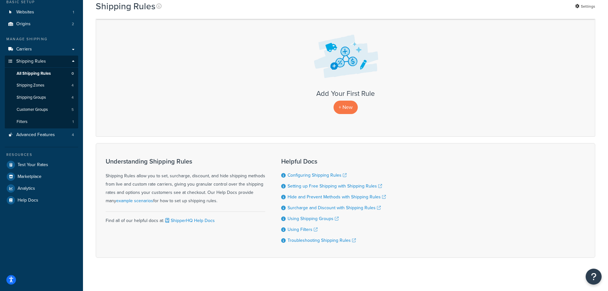
scroll to position [46, 0]
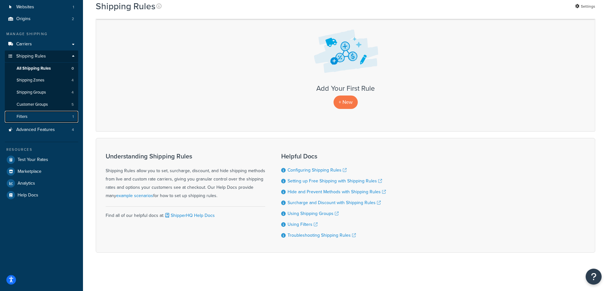
click at [27, 117] on span "Filters" at bounding box center [22, 116] width 11 height 5
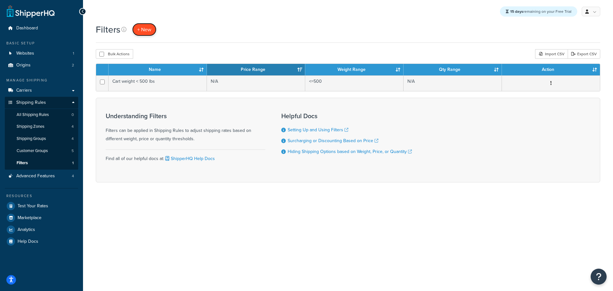
click at [151, 27] on link "+ New" at bounding box center [144, 29] width 24 height 13
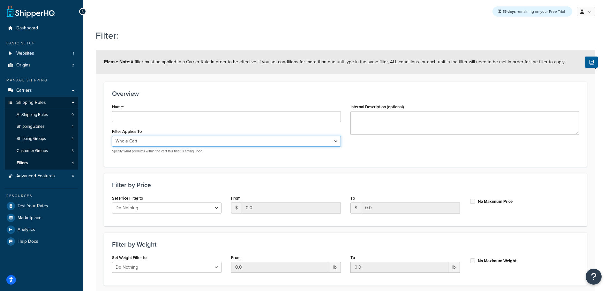
click at [329, 140] on select "Whole Cart Everything in Shipping Group Everything at Origin Each Item within S…" at bounding box center [226, 141] width 229 height 11
select select "LOCATION"
click at [112, 136] on select "Whole Cart Everything in Shipping Group Everything at Origin Each Item within S…" at bounding box center [226, 141] width 229 height 11
click at [219, 207] on select "Do Nothing Apply to a Range" at bounding box center [167, 207] width 110 height 11
click at [272, 188] on h3 "Filter by Price" at bounding box center [345, 184] width 467 height 7
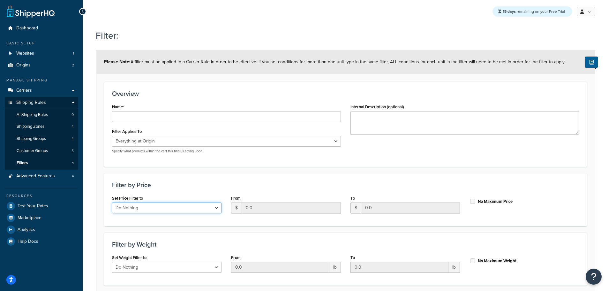
click at [216, 209] on select "Do Nothing Apply to a Range" at bounding box center [167, 207] width 110 height 11
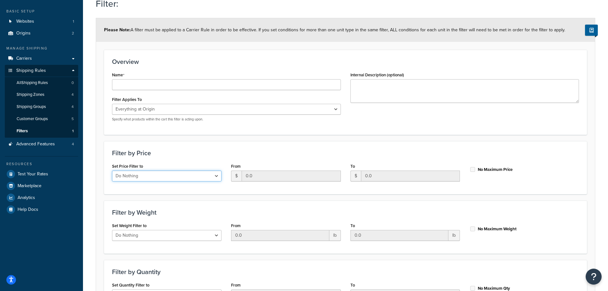
scroll to position [64, 0]
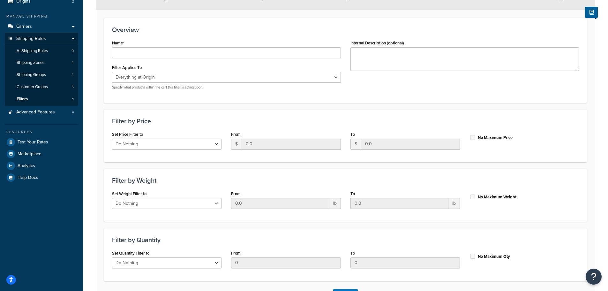
click at [196, 184] on h3 "Filter by Weight" at bounding box center [345, 180] width 467 height 7
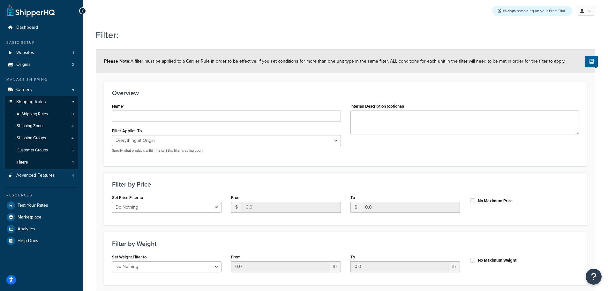
scroll to position [0, 0]
click at [33, 127] on span "Shipping Zones" at bounding box center [31, 126] width 28 height 5
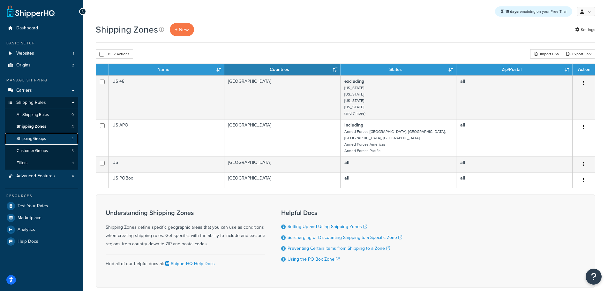
click at [56, 142] on link "Shipping Groups 4" at bounding box center [41, 139] width 73 height 12
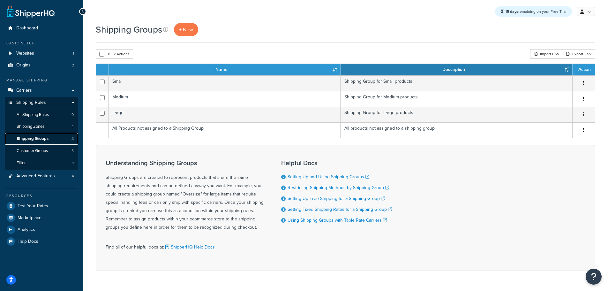
click at [50, 137] on link "Shipping Groups 4" at bounding box center [41, 139] width 73 height 12
click at [30, 148] on span "Customer Groups" at bounding box center [32, 150] width 31 height 5
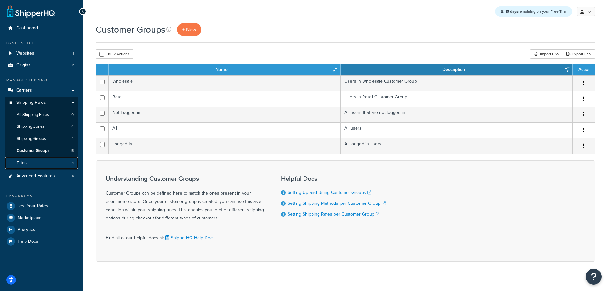
click at [22, 160] on span "Filters" at bounding box center [22, 162] width 11 height 5
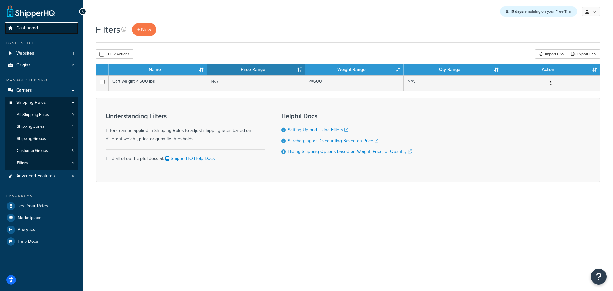
click at [31, 24] on link "Dashboard" at bounding box center [41, 28] width 73 height 12
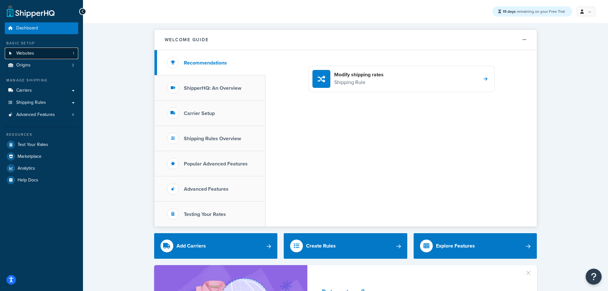
click at [42, 54] on link "Websites 1" at bounding box center [41, 54] width 73 height 12
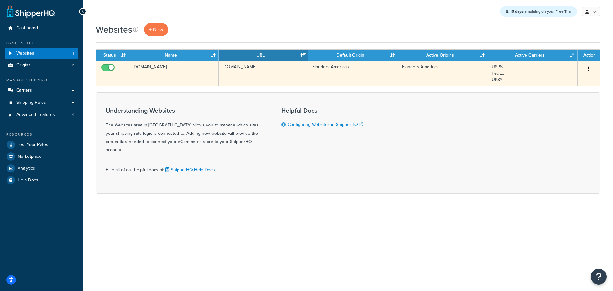
click at [590, 68] on button "button" at bounding box center [588, 69] width 9 height 10
click at [568, 80] on link "Edit" at bounding box center [563, 81] width 50 height 13
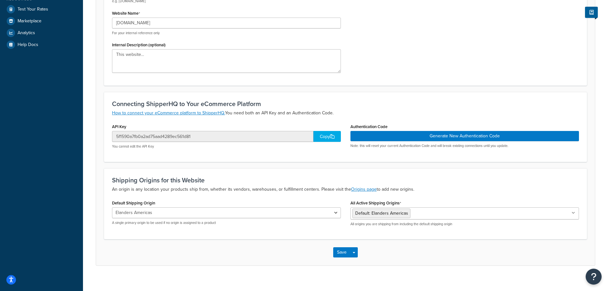
scroll to position [142, 0]
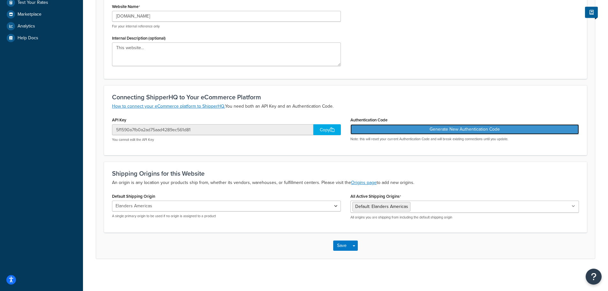
click at [397, 132] on button "Generate New Authentication Code" at bounding box center [465, 129] width 229 height 10
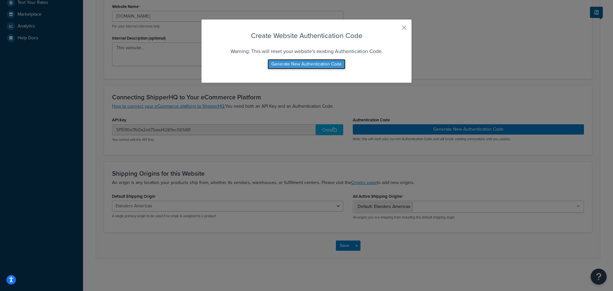
click at [295, 65] on button "Generate New Authentication Code" at bounding box center [307, 64] width 78 height 10
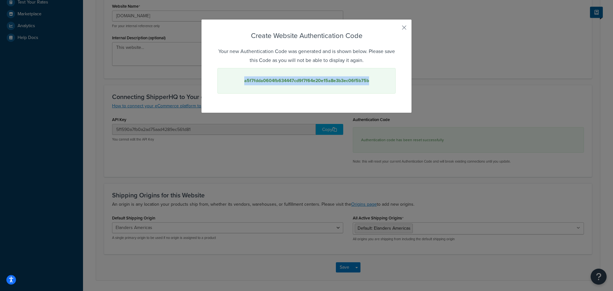
drag, startPoint x: 367, startPoint y: 79, endPoint x: 238, endPoint y: 83, distance: 129.1
click at [238, 83] on div "a5f7fdda0604fb634447cd9f7f64e20e15a8e3b3ec06f5b75b" at bounding box center [306, 81] width 178 height 26
copy strong "a5f7fdda0604fb634447cd9f7f64e20e15a8e3b3ec06f5b75b"
click at [505, 32] on div "Create Website Authentication Code Your new Authentication Code was generated a…" at bounding box center [306, 145] width 613 height 291
click at [396, 29] on button "button" at bounding box center [395, 30] width 2 height 2
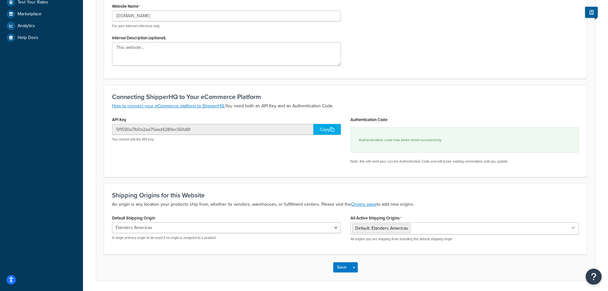
click at [319, 130] on div "Copy" at bounding box center [327, 129] width 27 height 11
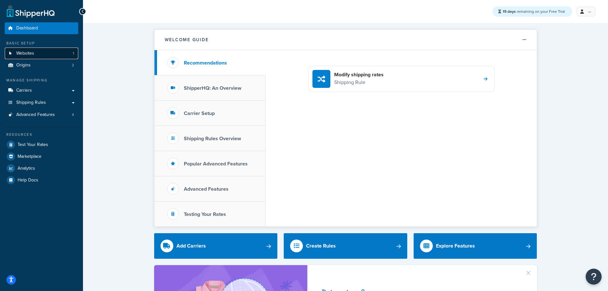
click at [29, 54] on span "Websites" at bounding box center [25, 53] width 18 height 5
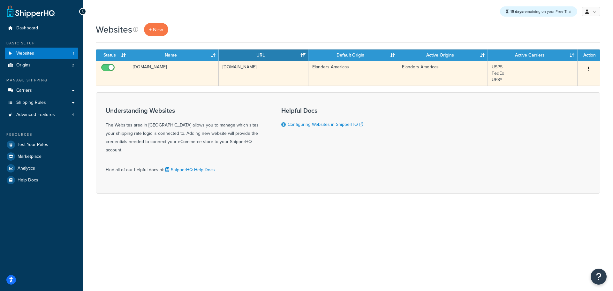
click at [591, 69] on button "button" at bounding box center [588, 69] width 9 height 10
click at [573, 84] on link "Edit" at bounding box center [563, 81] width 50 height 13
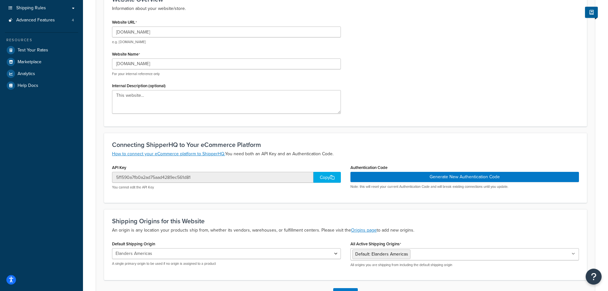
scroll to position [96, 0]
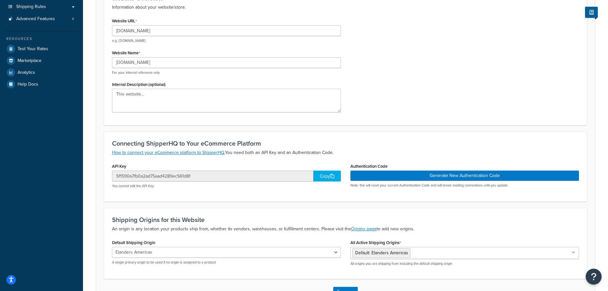
click at [326, 178] on div "Copy" at bounding box center [327, 176] width 27 height 11
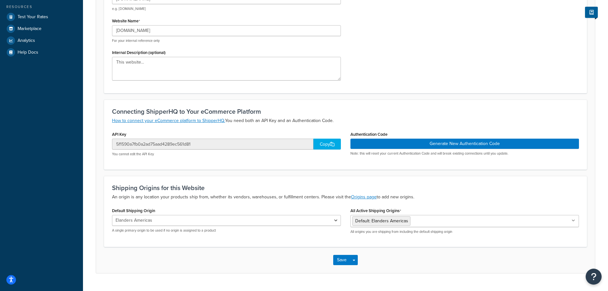
click at [51, 140] on div "Dashboard Basic Setup Websites 1 Origins 2 Manage Shipping Carriers Carriers Al…" at bounding box center [41, 88] width 83 height 433
click at [179, 119] on link "How to connect your eCommerce platform to ShipperHQ." at bounding box center [168, 120] width 113 height 7
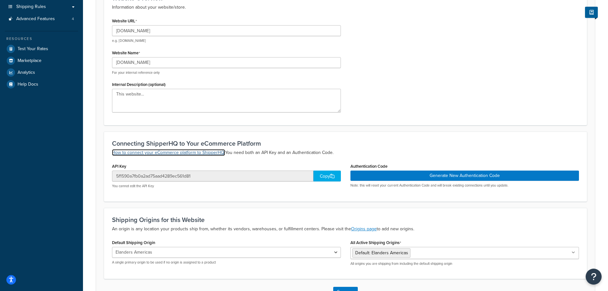
scroll to position [142, 0]
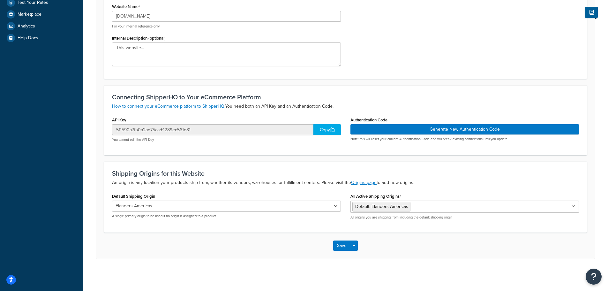
click at [455, 210] on ul "Default: Elanders Americas" at bounding box center [465, 207] width 229 height 12
click at [338, 244] on button "Save" at bounding box center [341, 245] width 17 height 10
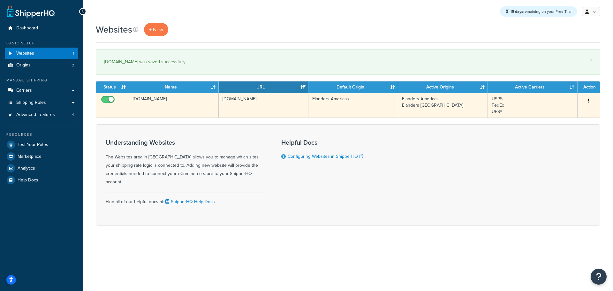
click at [163, 100] on td "[DOMAIN_NAME]" at bounding box center [174, 105] width 90 height 25
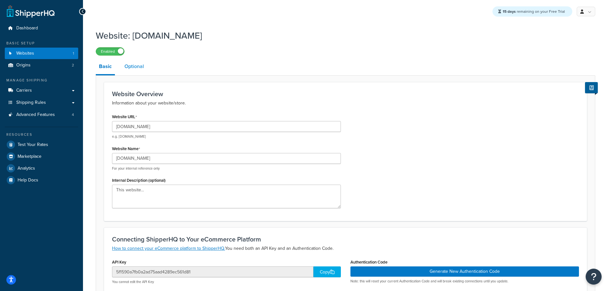
click at [130, 65] on link "Optional" at bounding box center [134, 66] width 26 height 15
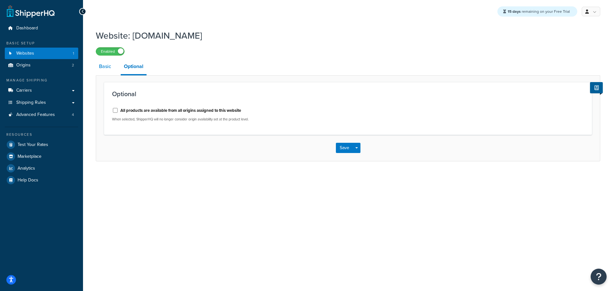
click at [103, 68] on link "Basic" at bounding box center [105, 66] width 19 height 15
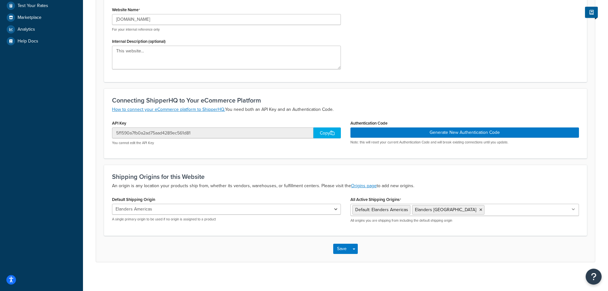
scroll to position [142, 0]
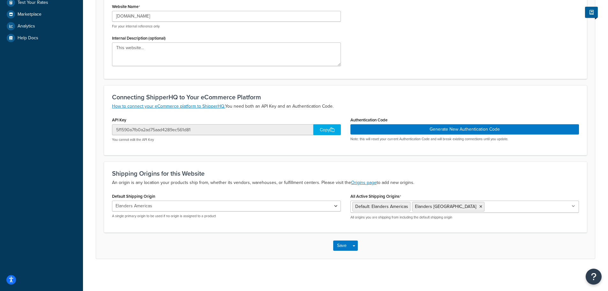
click at [551, 65] on div "Website URL [DOMAIN_NAME] e.g. [DOMAIN_NAME] Website Name [DOMAIN_NAME] For you…" at bounding box center [345, 20] width 477 height 101
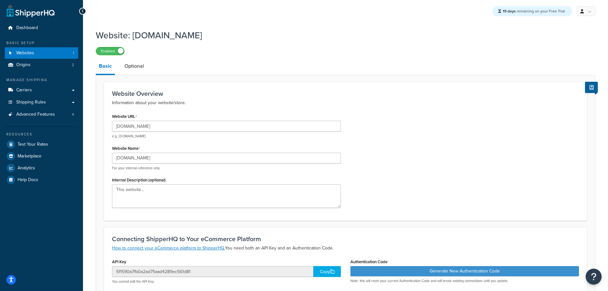
scroll to position [0, 0]
